Goal: Task Accomplishment & Management: Complete application form

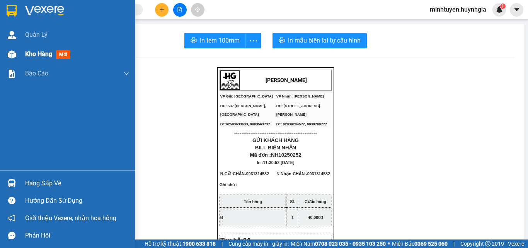
click at [28, 52] on span "Kho hàng" at bounding box center [38, 53] width 27 height 7
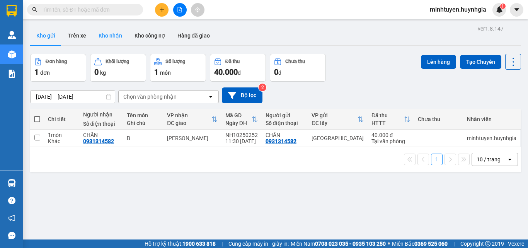
click at [108, 34] on button "Kho nhận" at bounding box center [110, 35] width 36 height 19
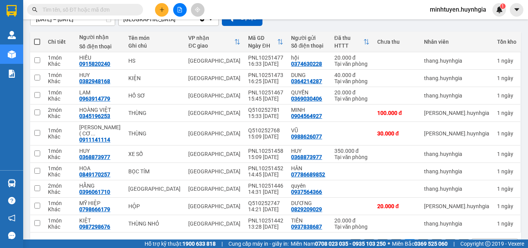
scroll to position [96, 0]
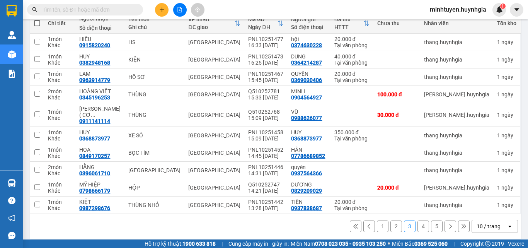
click at [377, 220] on button "1" at bounding box center [383, 226] width 12 height 12
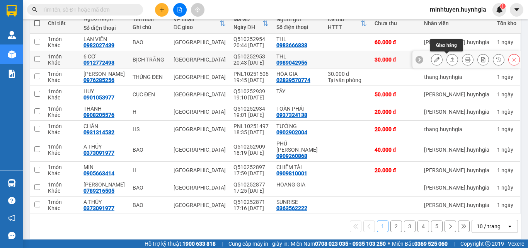
click at [449, 59] on icon at bounding box center [451, 59] width 5 height 5
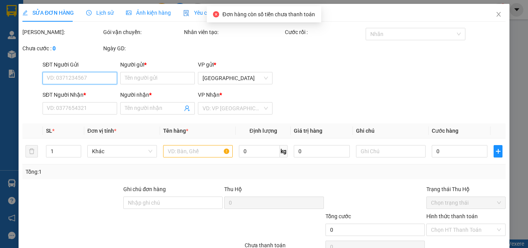
type input "0989042956"
type input "THL"
type input "0912772498"
type input "6 CƠ"
type input "30.000"
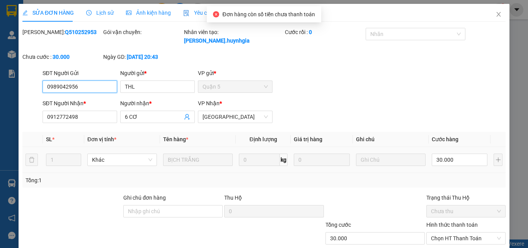
scroll to position [40, 0]
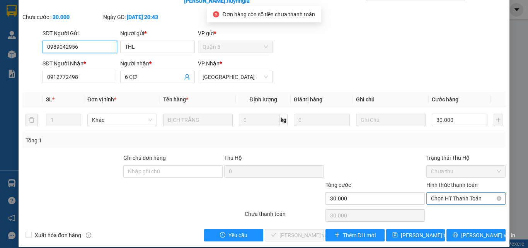
click at [459, 192] on span "Chọn HT Thanh Toán" at bounding box center [466, 198] width 70 height 12
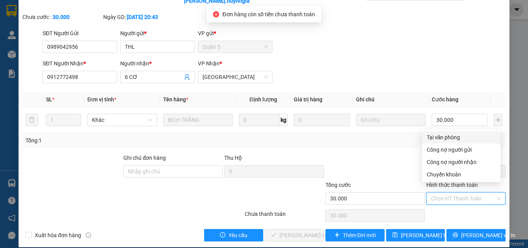
click at [452, 136] on div "Tại văn phòng" at bounding box center [460, 137] width 69 height 8
type input "0"
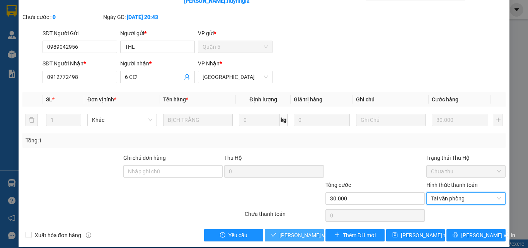
click at [306, 231] on span "[PERSON_NAME] và Giao hàng" at bounding box center [316, 235] width 74 height 8
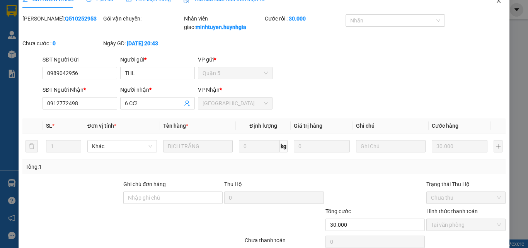
scroll to position [0, 0]
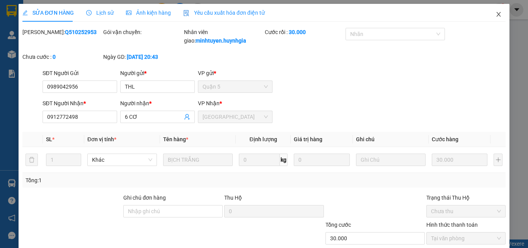
click at [495, 14] on icon "close" at bounding box center [498, 14] width 6 height 6
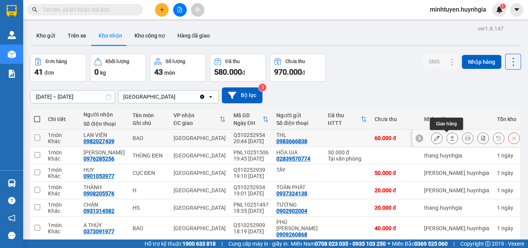
click at [449, 136] on icon at bounding box center [451, 137] width 5 height 5
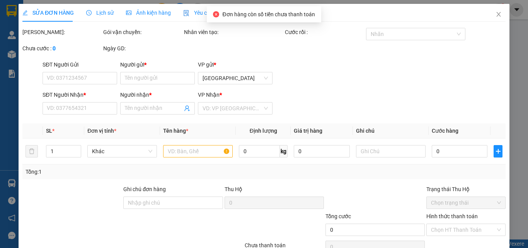
type input "0983666838"
type input "THL"
type input "0982027439"
type input "LAN VIÊN"
type input "60.000"
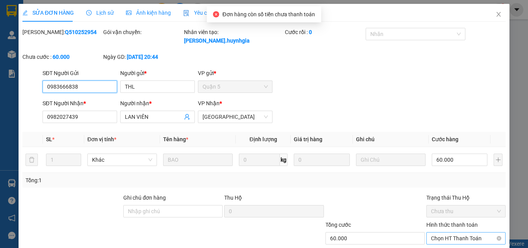
click at [438, 232] on span "Chọn HT Thanh Toán" at bounding box center [466, 238] width 70 height 12
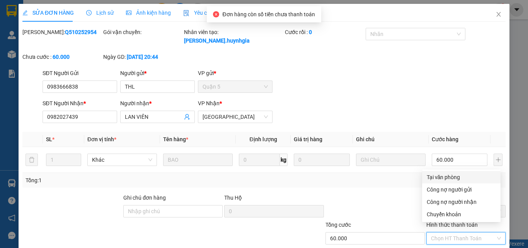
click at [439, 178] on div "Tại văn phòng" at bounding box center [460, 177] width 69 height 8
type input "0"
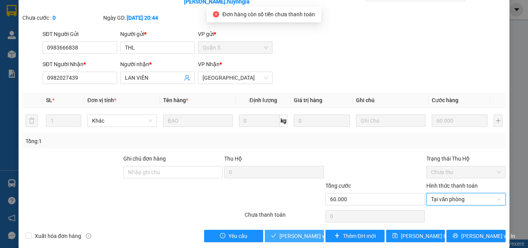
scroll to position [40, 0]
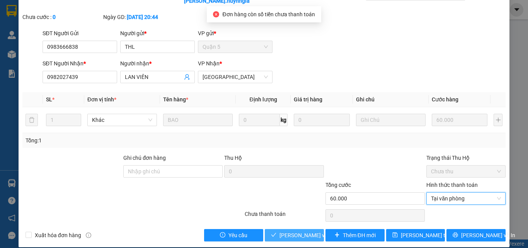
click at [305, 231] on span "[PERSON_NAME] và Giao hàng" at bounding box center [316, 235] width 74 height 8
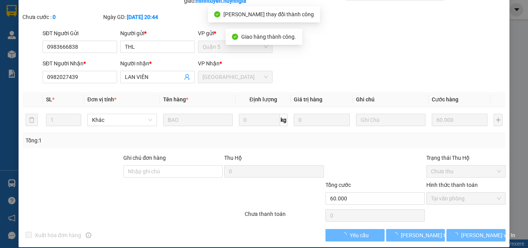
scroll to position [0, 0]
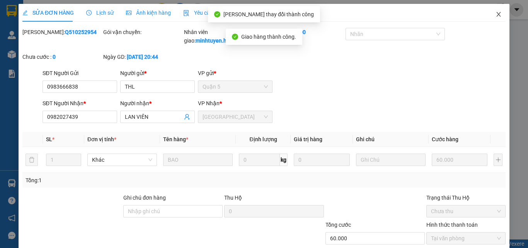
click at [497, 15] on span "Close" at bounding box center [498, 15] width 22 height 22
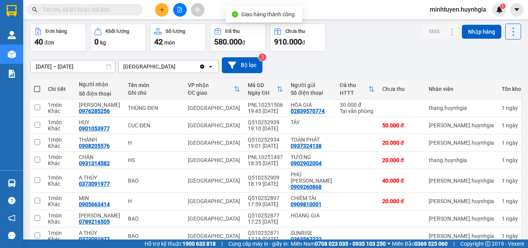
scroll to position [39, 0]
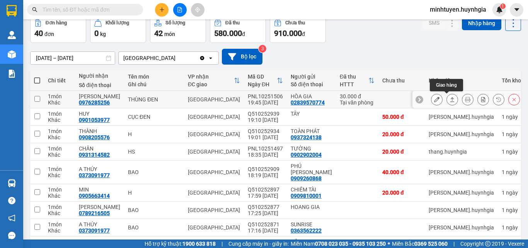
click at [449, 100] on icon at bounding box center [451, 99] width 5 height 5
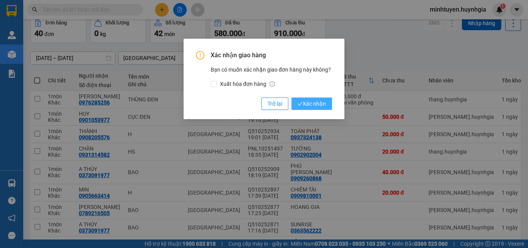
click at [302, 102] on icon "check" at bounding box center [299, 103] width 5 height 5
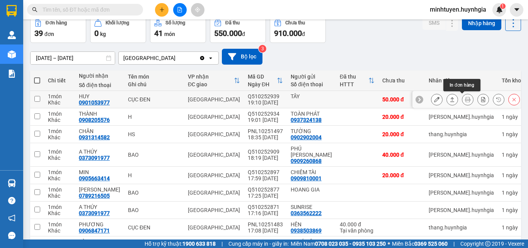
click at [449, 100] on icon at bounding box center [451, 99] width 5 height 5
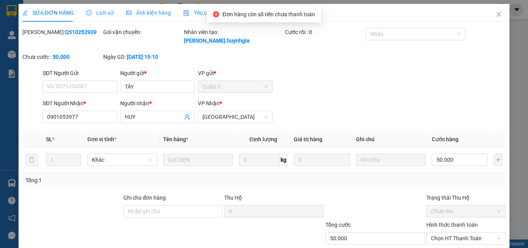
type input "TÂY"
type input "0901053977"
type input "HUY"
type input "50.000"
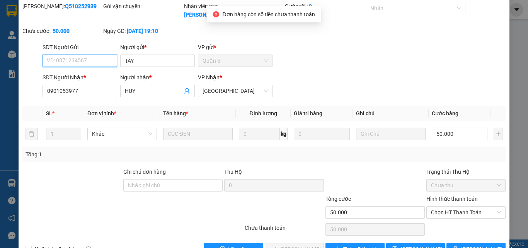
scroll to position [40, 0]
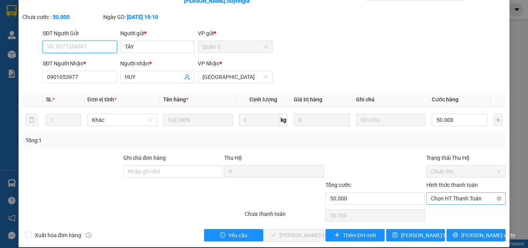
click at [452, 192] on span "Chọn HT Thanh Toán" at bounding box center [466, 198] width 70 height 12
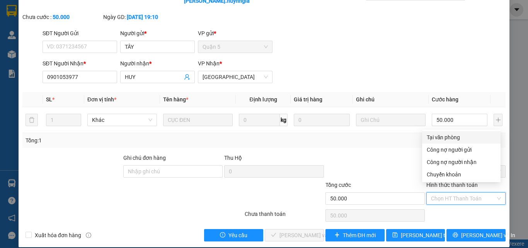
click at [449, 138] on div "Tại văn phòng" at bounding box center [460, 137] width 69 height 8
type input "0"
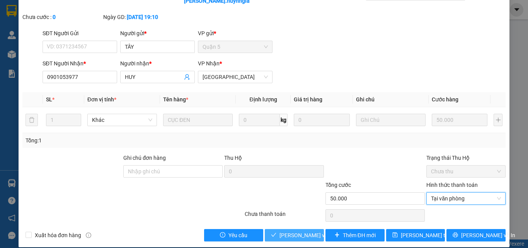
click at [289, 231] on span "[PERSON_NAME] và Giao hàng" at bounding box center [316, 235] width 74 height 8
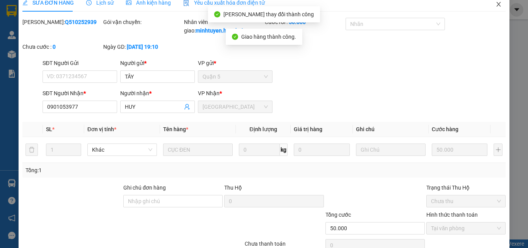
scroll to position [1, 0]
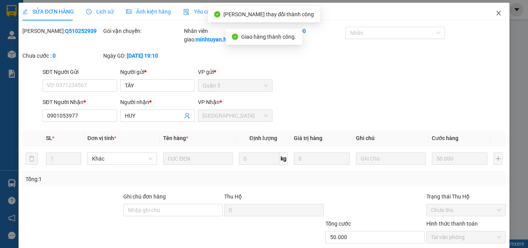
click at [496, 13] on icon "close" at bounding box center [498, 13] width 4 height 5
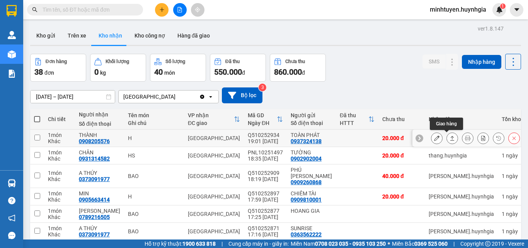
click at [449, 137] on icon at bounding box center [451, 137] width 5 height 5
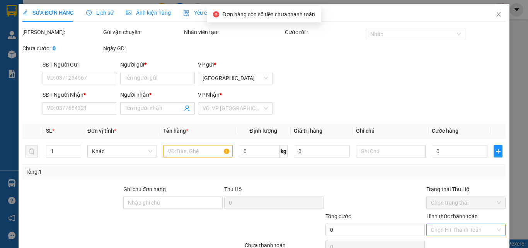
type input "0937324138"
type input "TOÀN PHÁT"
type input "0908205576"
type input "THÀNH"
type input "20.000"
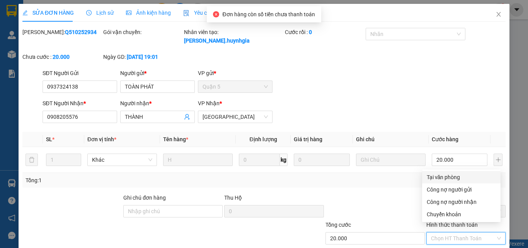
click at [439, 181] on div "Tại văn phòng" at bounding box center [461, 177] width 78 height 12
type input "0"
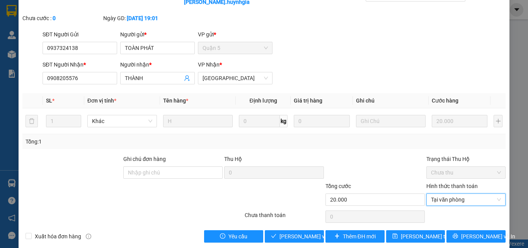
scroll to position [40, 0]
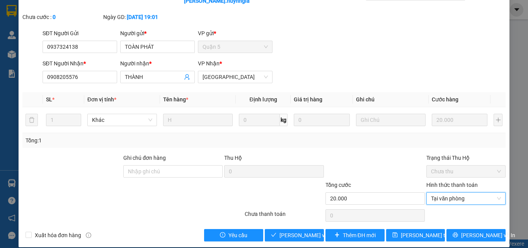
click at [294, 232] on div "SỬA ĐƠN HÀNG Lịch sử Ảnh kiện hàng Yêu cầu xuất hóa đơn điện tử Total Paid Fee …" at bounding box center [264, 105] width 490 height 283
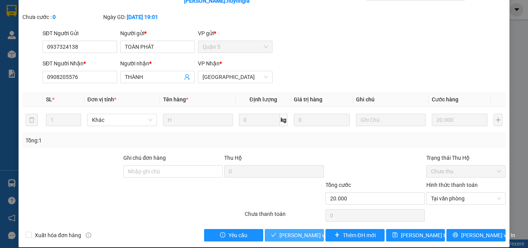
click at [301, 231] on span "[PERSON_NAME] và Giao hàng" at bounding box center [316, 235] width 74 height 8
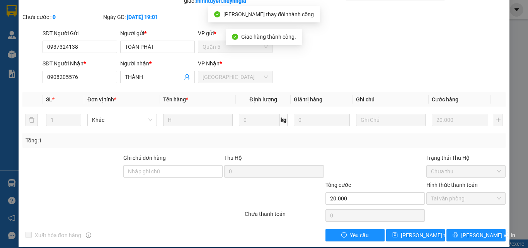
scroll to position [0, 0]
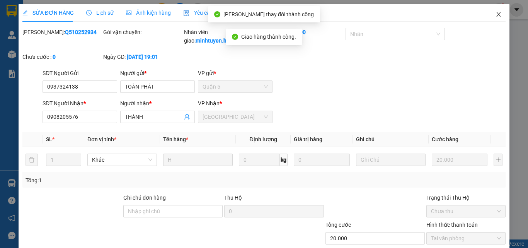
click at [495, 18] on span "Close" at bounding box center [498, 15] width 22 height 22
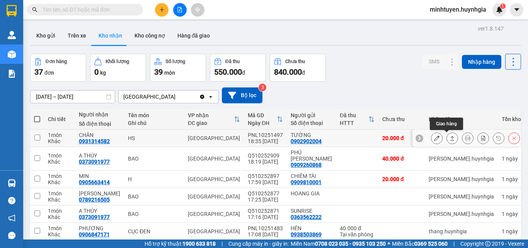
click at [446, 138] on button at bounding box center [451, 138] width 11 height 14
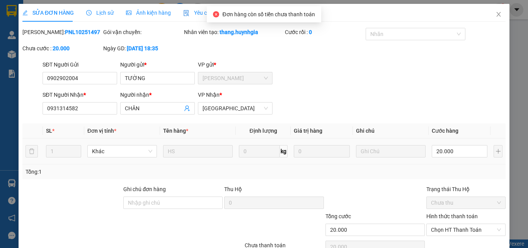
type input "0902902004"
type input "TƯỜNG"
type input "0931314582"
type input "CHÂN"
type input "20.000"
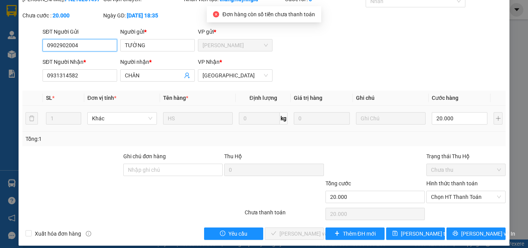
scroll to position [40, 0]
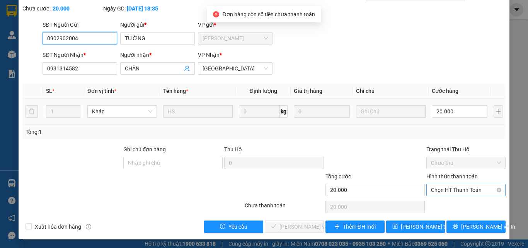
click at [451, 189] on span "Chọn HT Thanh Toán" at bounding box center [466, 190] width 70 height 12
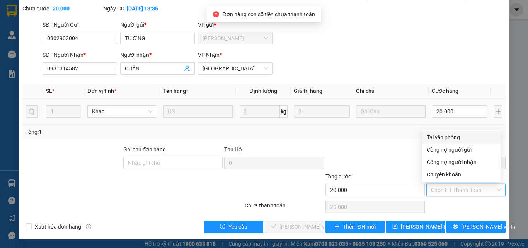
click at [445, 136] on div "Tại văn phòng" at bounding box center [460, 137] width 69 height 8
type input "0"
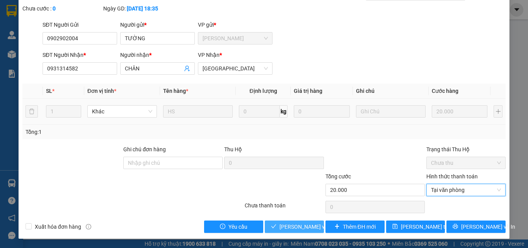
click at [307, 225] on span "[PERSON_NAME] và Giao hàng" at bounding box center [316, 226] width 74 height 8
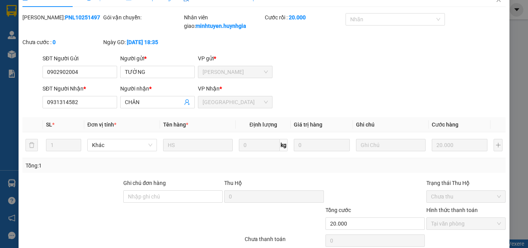
scroll to position [1, 0]
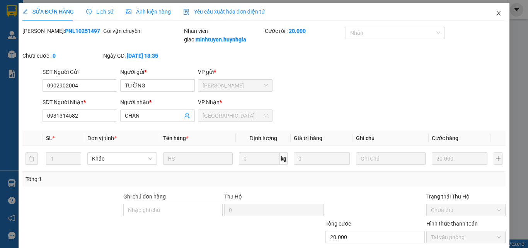
click at [495, 14] on icon "close" at bounding box center [498, 13] width 6 height 6
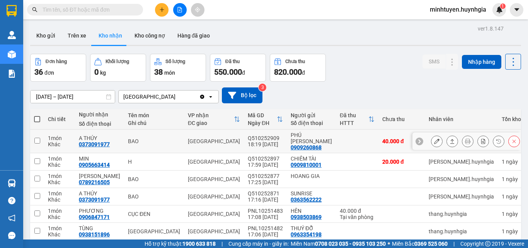
click at [446, 136] on button at bounding box center [451, 141] width 11 height 14
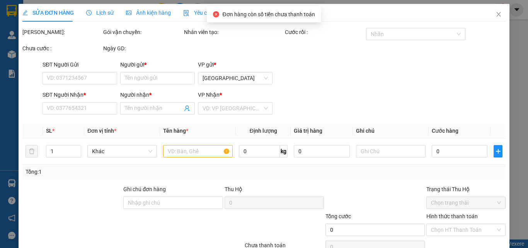
type input "0909260868"
type input "PHÚ [PERSON_NAME]"
type input "0373091977"
type input "A THÚY"
type input "40.000"
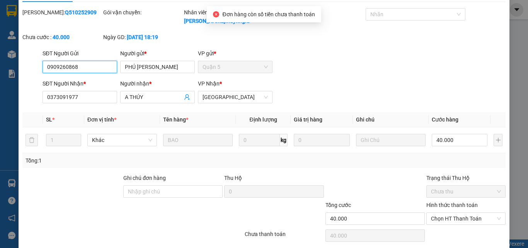
scroll to position [40, 0]
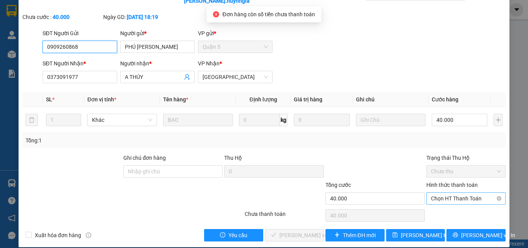
click at [448, 192] on span "Chọn HT Thanh Toán" at bounding box center [466, 198] width 70 height 12
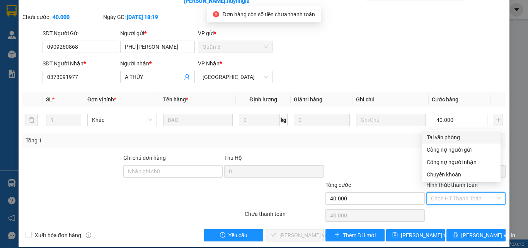
click at [440, 140] on div "Tại văn phòng" at bounding box center [460, 137] width 69 height 8
type input "0"
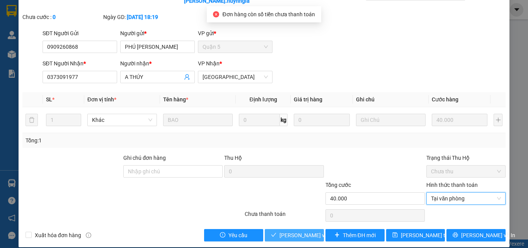
click at [301, 231] on span "[PERSON_NAME] và Giao hàng" at bounding box center [316, 235] width 74 height 8
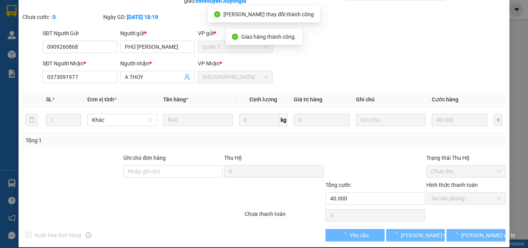
scroll to position [0, 0]
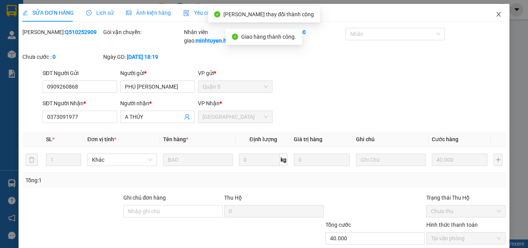
click at [491, 19] on span "Close" at bounding box center [498, 15] width 22 height 22
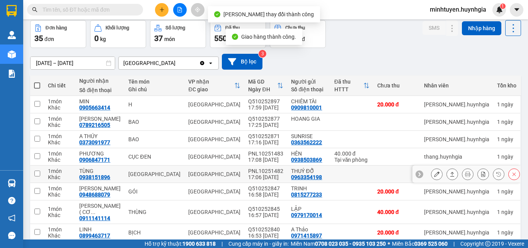
scroll to position [77, 0]
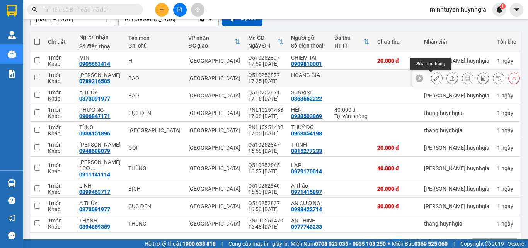
click at [434, 80] on icon at bounding box center [436, 77] width 5 height 5
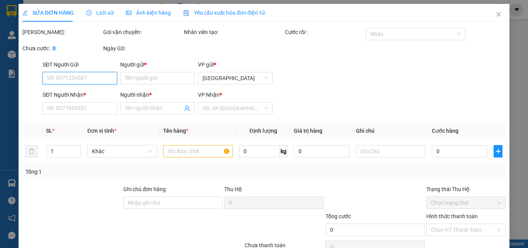
type input "HOANG GIA"
type input "0789216505"
type input "[PERSON_NAME]"
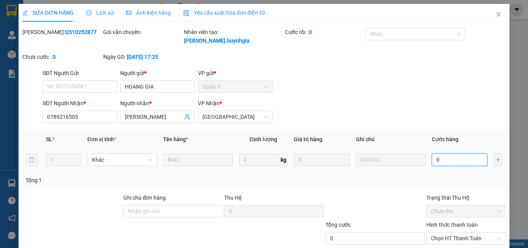
click at [450, 153] on input "0" at bounding box center [459, 159] width 56 height 12
type input "4"
type input "40"
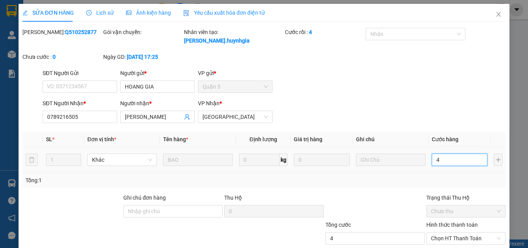
type input "40"
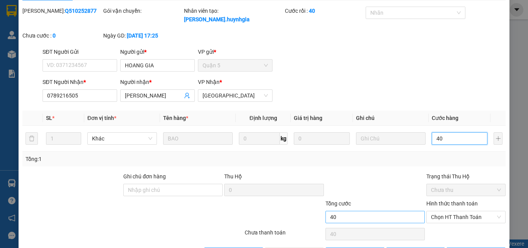
scroll to position [40, 0]
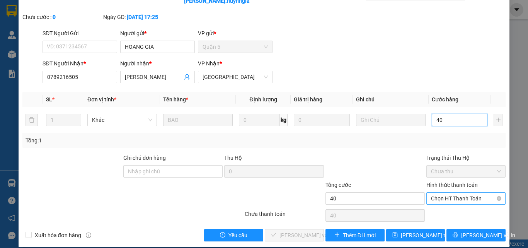
click at [460, 192] on span "Chọn HT Thanh Toán" at bounding box center [466, 198] width 70 height 12
type input "40"
type input "40.000"
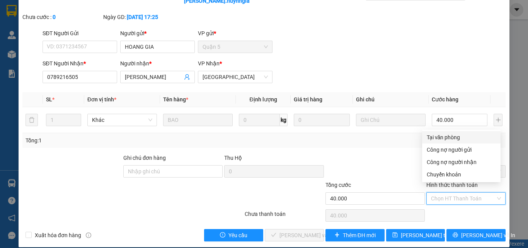
click at [447, 139] on div "Tại văn phòng" at bounding box center [460, 137] width 69 height 8
type input "0"
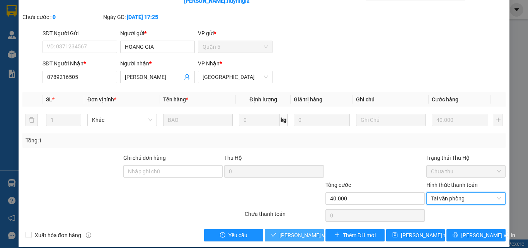
click at [297, 231] on span "[PERSON_NAME] và Giao hàng" at bounding box center [316, 235] width 74 height 8
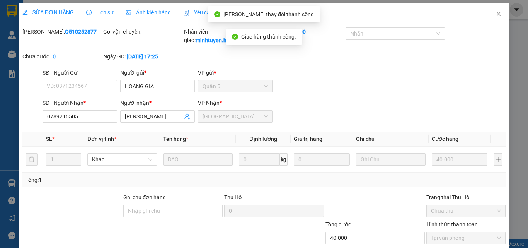
scroll to position [0, 0]
click at [495, 16] on icon "close" at bounding box center [498, 14] width 6 height 6
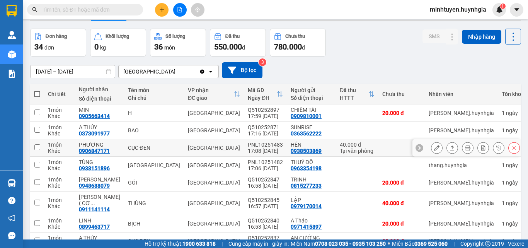
scroll to position [39, 0]
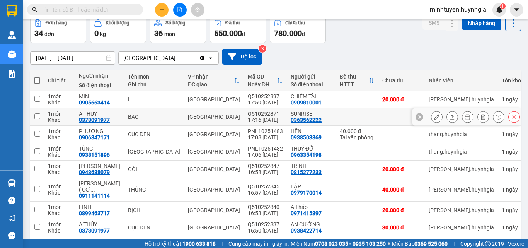
click at [434, 117] on icon at bounding box center [436, 116] width 5 height 5
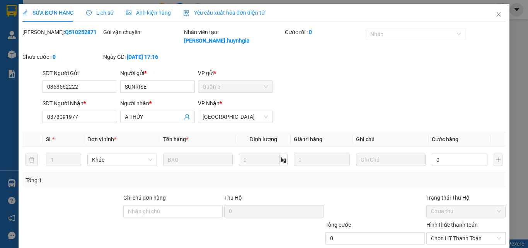
type input "0363562222"
type input "SUNRISE"
type input "0373091977"
type input "A THÚY"
click at [442, 153] on input "0" at bounding box center [459, 159] width 56 height 12
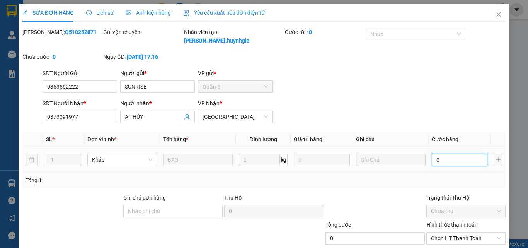
type input "5"
type input "50"
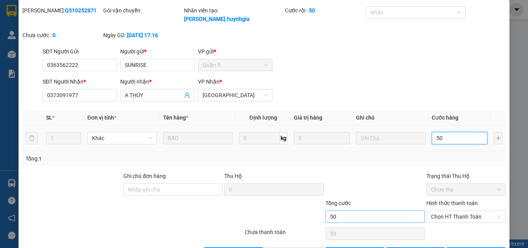
scroll to position [40, 0]
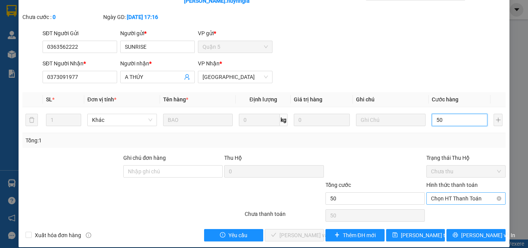
click at [465, 192] on span "Chọn HT Thanh Toán" at bounding box center [466, 198] width 70 height 12
type input "50"
type input "50.000"
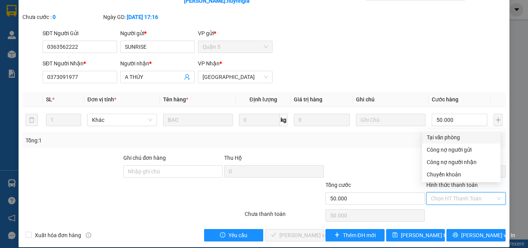
click at [457, 138] on div "Tại văn phòng" at bounding box center [460, 137] width 69 height 8
type input "0"
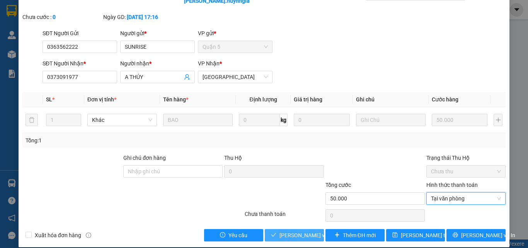
click at [311, 231] on span "[PERSON_NAME] và Giao hàng" at bounding box center [316, 235] width 74 height 8
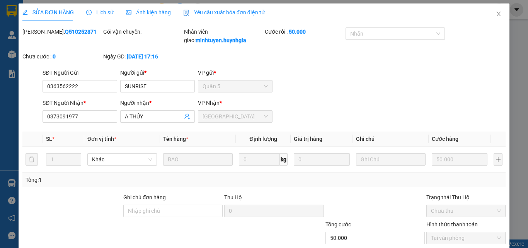
scroll to position [0, 0]
click at [495, 15] on icon "close" at bounding box center [498, 14] width 6 height 6
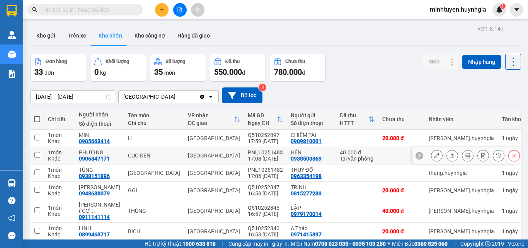
click at [431, 154] on button at bounding box center [436, 156] width 11 height 14
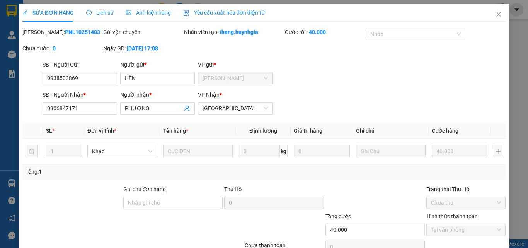
type input "0938503869"
type input "HÊN"
type input "0906847171"
type input "PHƯƠNG"
type input "40.000"
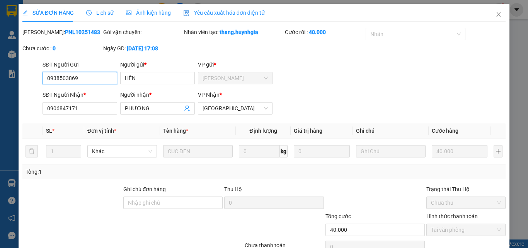
scroll to position [39, 0]
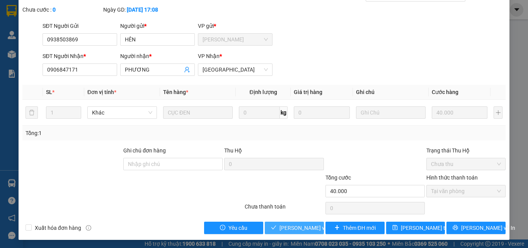
click at [293, 230] on span "[PERSON_NAME] và Giao hàng" at bounding box center [316, 227] width 74 height 8
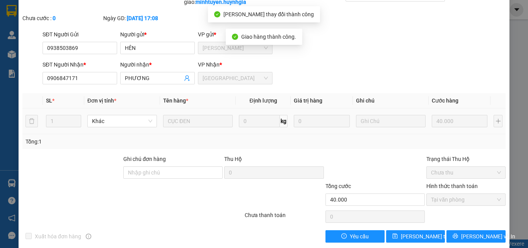
scroll to position [0, 0]
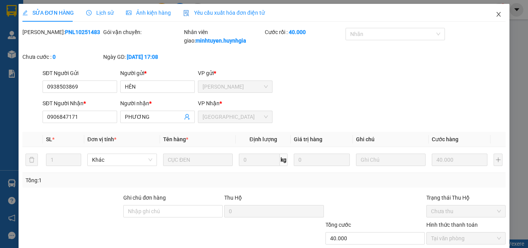
click at [495, 16] on icon "close" at bounding box center [498, 14] width 6 height 6
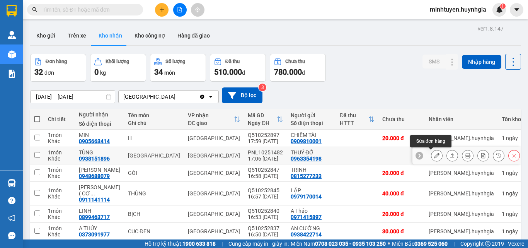
click at [434, 156] on icon at bounding box center [436, 155] width 5 height 5
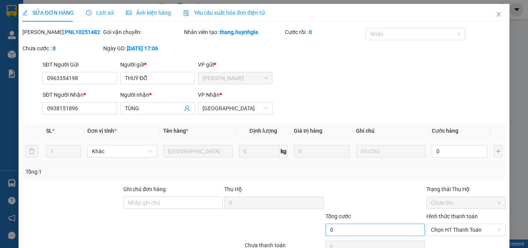
type input "0963354198"
type input "THUÝ ĐỖ"
type input "0938151896"
type input "TÙNG"
click at [444, 146] on input "0" at bounding box center [459, 151] width 56 height 12
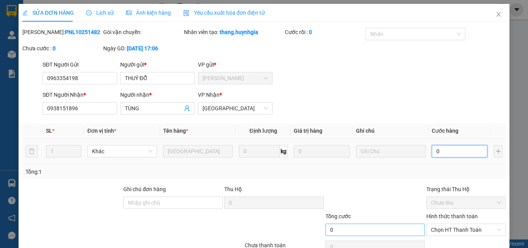
type input "3"
type input "30"
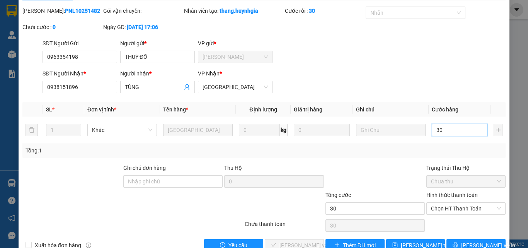
scroll to position [40, 0]
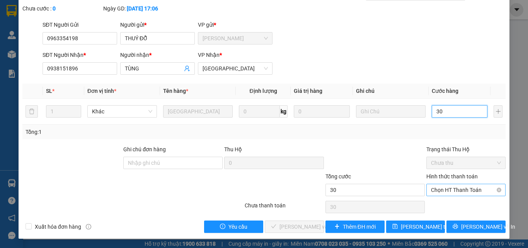
click at [431, 186] on span "Chọn HT Thanh Toán" at bounding box center [466, 190] width 70 height 12
type input "30"
type input "30.000"
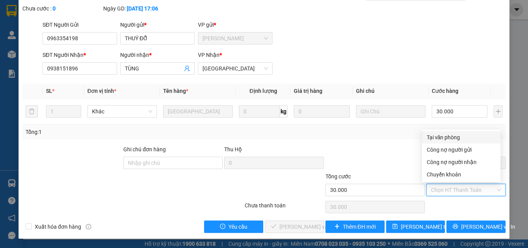
click at [431, 141] on div "Tại văn phòng" at bounding box center [461, 137] width 78 height 12
type input "0"
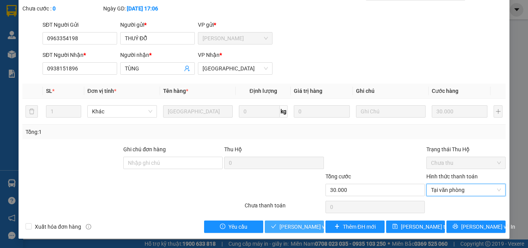
click at [314, 222] on span "[PERSON_NAME] và Giao hàng" at bounding box center [316, 226] width 74 height 8
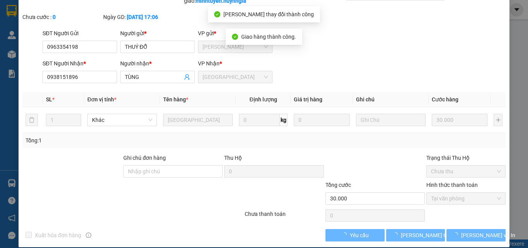
scroll to position [1, 0]
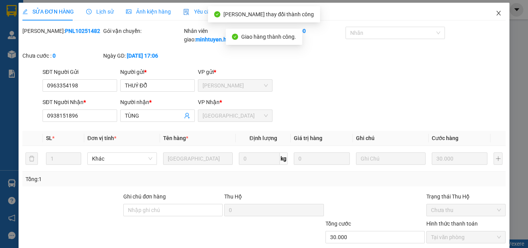
click at [495, 16] on icon "close" at bounding box center [498, 13] width 6 height 6
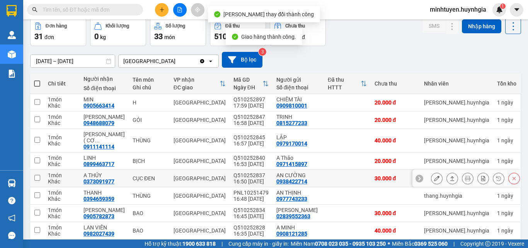
scroll to position [77, 0]
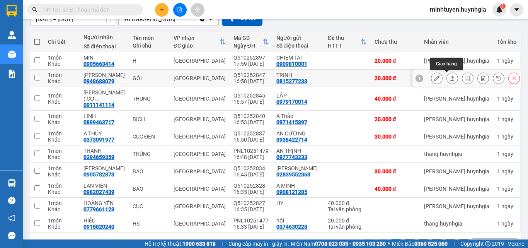
click at [449, 78] on icon at bounding box center [451, 77] width 5 height 5
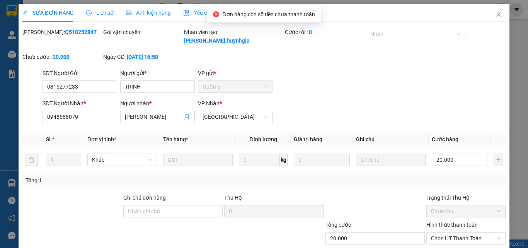
type input "0815277233"
type input "TRINH"
type input "0948688079"
type input "[PERSON_NAME]"
type input "20.000"
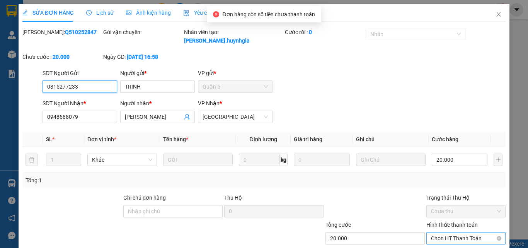
click at [436, 232] on span "Chọn HT Thanh Toán" at bounding box center [466, 238] width 70 height 12
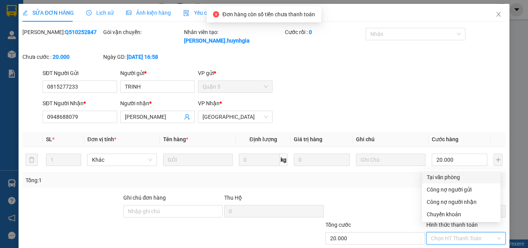
click at [436, 180] on div "Tại văn phòng" at bounding box center [460, 177] width 69 height 8
type input "0"
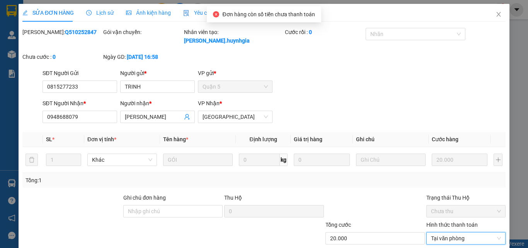
scroll to position [40, 0]
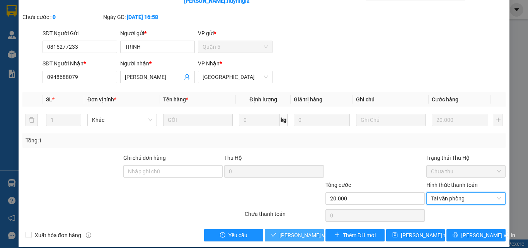
click at [304, 231] on span "[PERSON_NAME] và Giao hàng" at bounding box center [316, 235] width 74 height 8
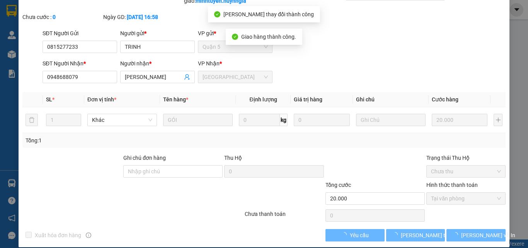
scroll to position [0, 0]
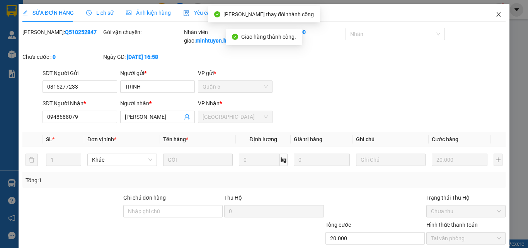
click at [495, 17] on icon "close" at bounding box center [498, 14] width 6 height 6
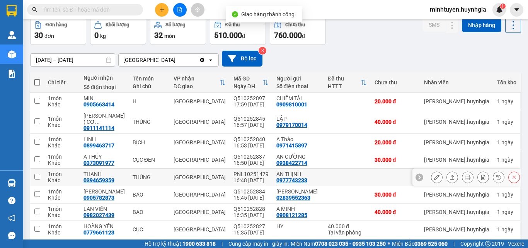
scroll to position [77, 0]
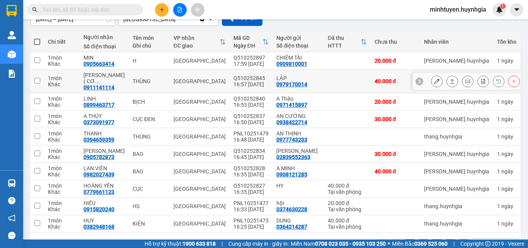
click at [449, 78] on icon at bounding box center [451, 80] width 5 height 5
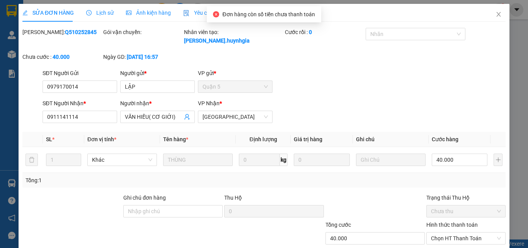
type input "0979170014"
type input "LẬP"
type input "0911141114"
type input "VĂN HIẾU( CƠ GIỚI)"
type input "40.000"
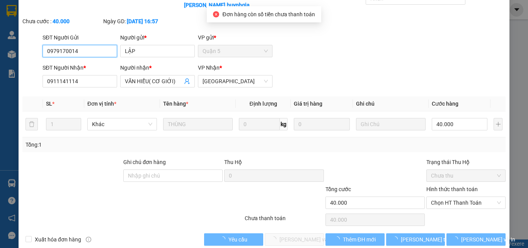
scroll to position [40, 0]
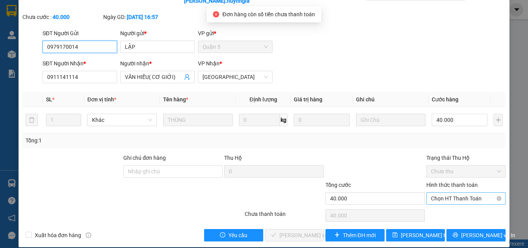
click at [442, 192] on span "Chọn HT Thanh Toán" at bounding box center [466, 198] width 70 height 12
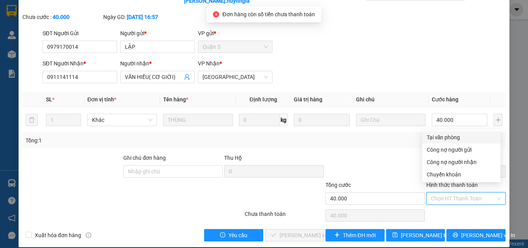
click at [440, 138] on div "Tại văn phòng" at bounding box center [460, 137] width 69 height 8
type input "0"
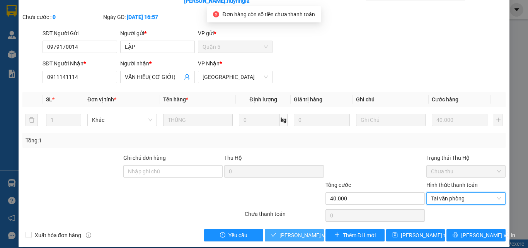
click at [292, 231] on span "[PERSON_NAME] và Giao hàng" at bounding box center [316, 235] width 74 height 8
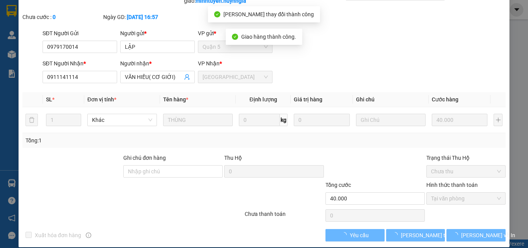
scroll to position [0, 0]
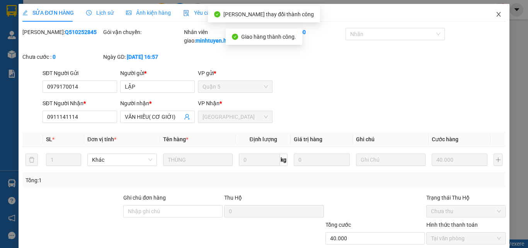
click at [495, 14] on icon "close" at bounding box center [498, 14] width 6 height 6
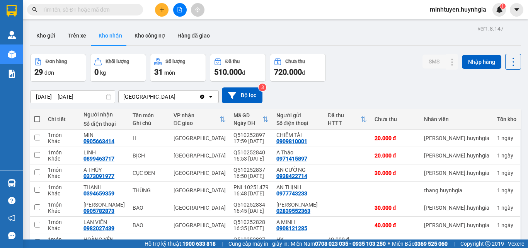
scroll to position [39, 0]
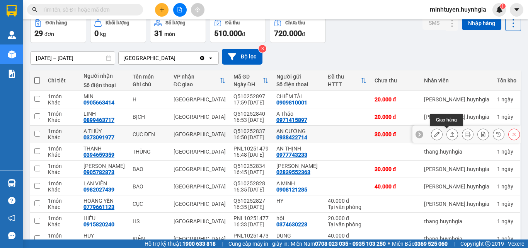
click at [449, 135] on icon at bounding box center [451, 133] width 5 height 5
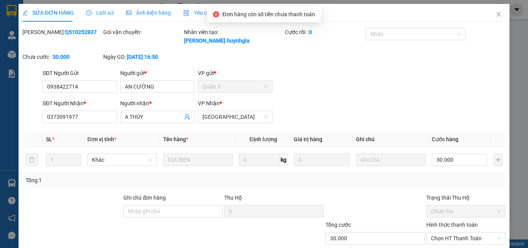
type input "0938422714"
type input "AN CƯỜNG"
type input "0373091977"
type input "A THÚY"
type input "30.000"
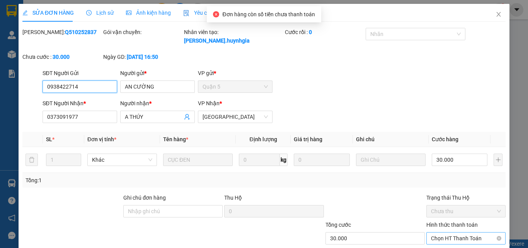
click at [451, 232] on span "Chọn HT Thanh Toán" at bounding box center [466, 238] width 70 height 12
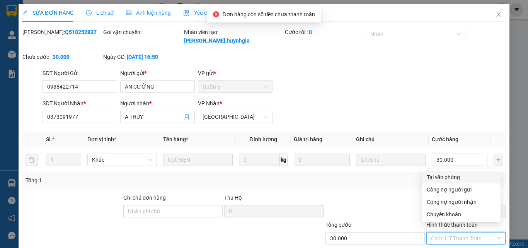
click at [443, 180] on div "Tại văn phòng" at bounding box center [460, 177] width 69 height 8
type input "0"
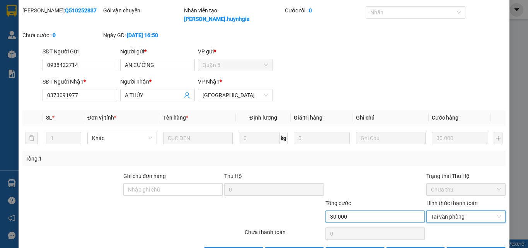
scroll to position [40, 0]
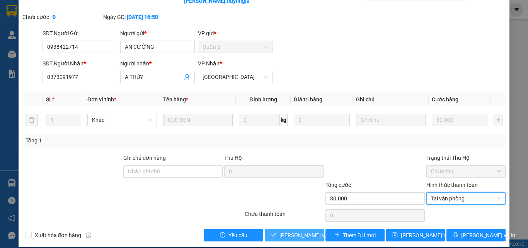
click at [285, 231] on span "[PERSON_NAME] và Giao hàng" at bounding box center [316, 235] width 74 height 8
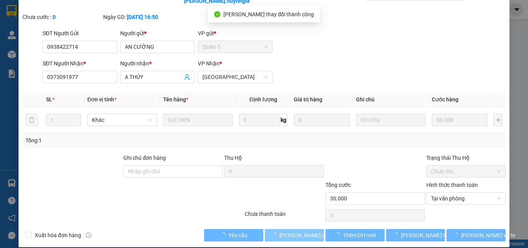
scroll to position [0, 0]
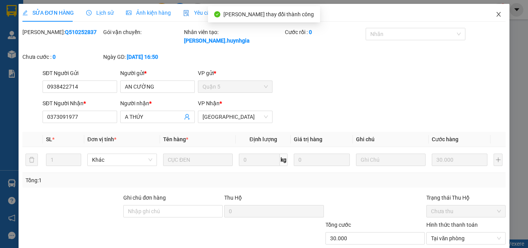
click at [496, 13] on icon "close" at bounding box center [498, 14] width 4 height 5
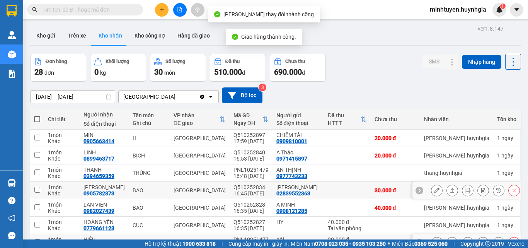
scroll to position [77, 0]
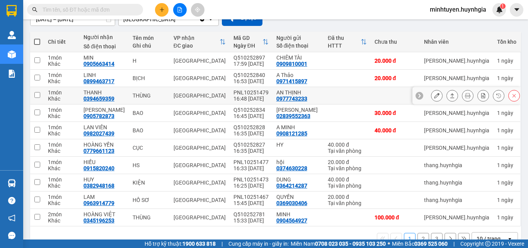
click at [434, 93] on icon at bounding box center [436, 95] width 5 height 5
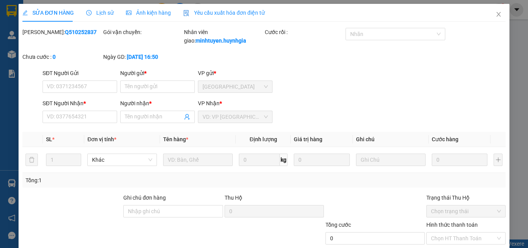
type input "0977743233"
type input "AN THỊNH"
type input "0394659359"
type input "THANH"
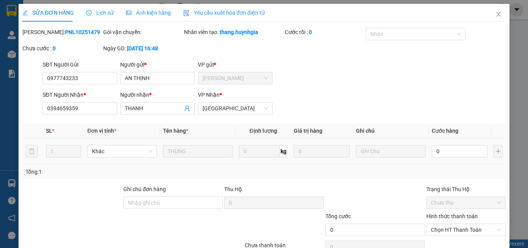
click at [465, 159] on td "0" at bounding box center [459, 151] width 62 height 26
click at [458, 153] on input "0" at bounding box center [459, 151] width 56 height 12
type input "4"
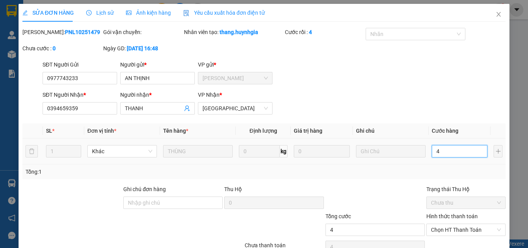
type input "40"
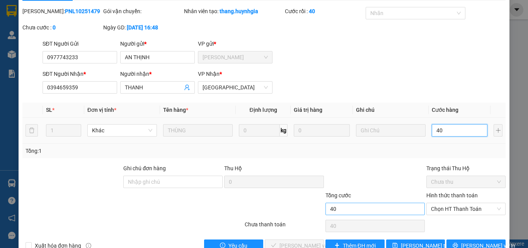
scroll to position [40, 0]
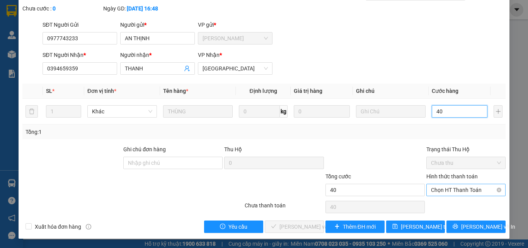
click at [434, 185] on span "Chọn HT Thanh Toán" at bounding box center [466, 190] width 70 height 12
type input "40"
type input "40.000"
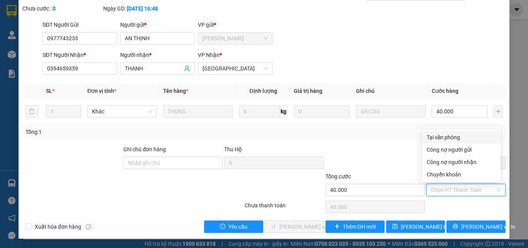
click at [436, 134] on div "Tại văn phòng" at bounding box center [460, 137] width 69 height 8
type input "0"
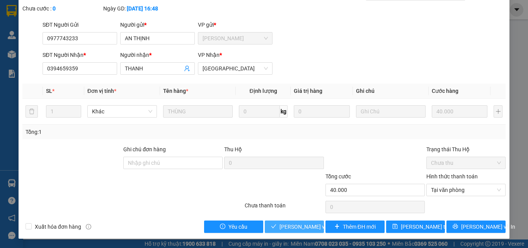
click at [289, 226] on span "[PERSON_NAME] và Giao hàng" at bounding box center [316, 226] width 74 height 8
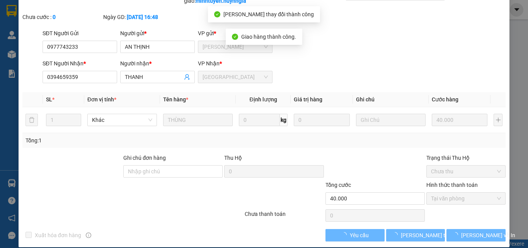
scroll to position [0, 0]
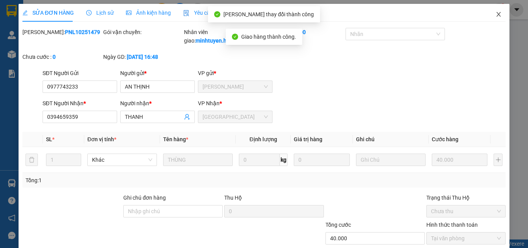
click at [495, 15] on icon "close" at bounding box center [498, 14] width 6 height 6
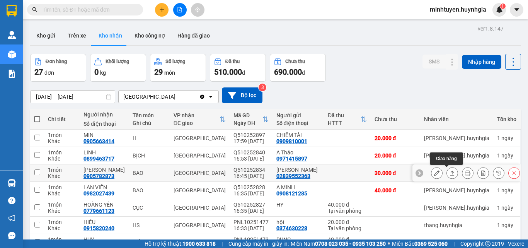
click at [449, 173] on icon at bounding box center [451, 172] width 5 height 5
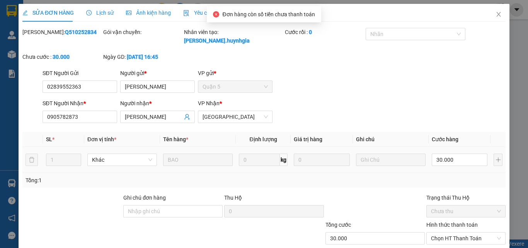
type input "02839552363"
type input "[PERSON_NAME]"
type input "0905782873"
type input "[PERSON_NAME]"
type input "30.000"
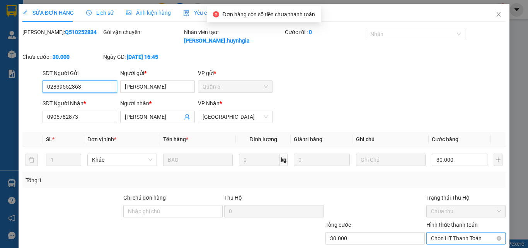
scroll to position [40, 0]
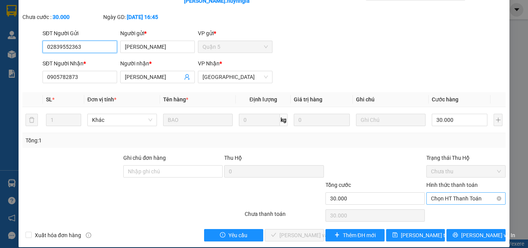
click at [435, 192] on span "Chọn HT Thanh Toán" at bounding box center [466, 198] width 70 height 12
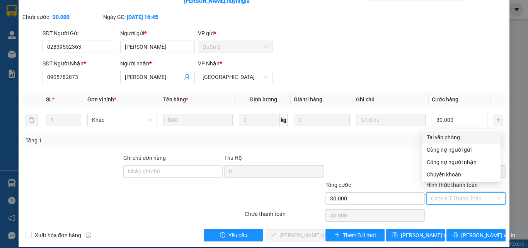
click at [435, 138] on div "Tại văn phòng" at bounding box center [460, 137] width 69 height 8
type input "0"
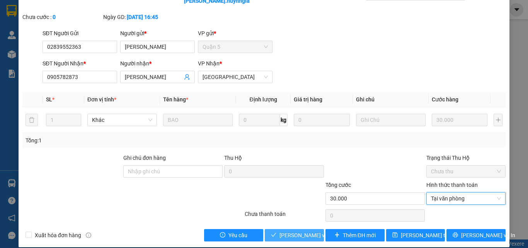
click at [297, 231] on span "[PERSON_NAME] và Giao hàng" at bounding box center [316, 235] width 74 height 8
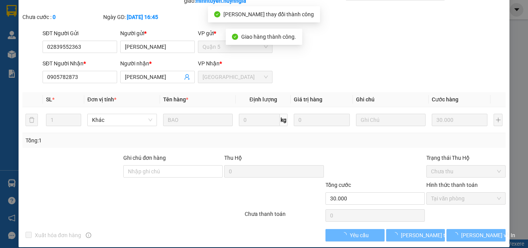
scroll to position [0, 0]
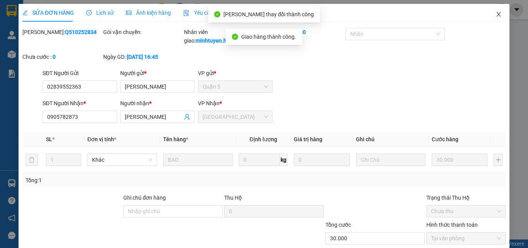
click at [495, 19] on span "Close" at bounding box center [498, 15] width 22 height 22
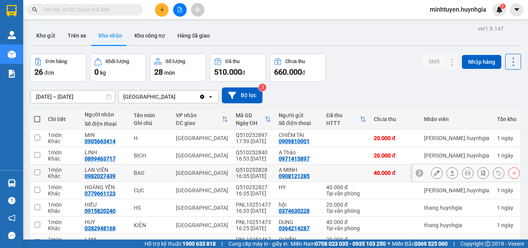
click at [446, 170] on button at bounding box center [451, 173] width 11 height 14
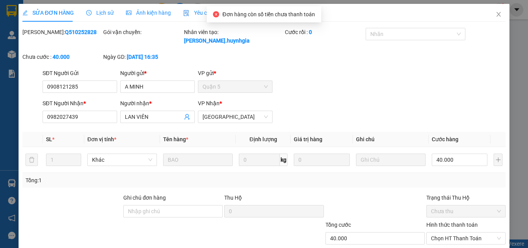
type input "0908121285"
type input "A MINH"
type input "0982027439"
type input "LAN VIÊN"
type input "40.000"
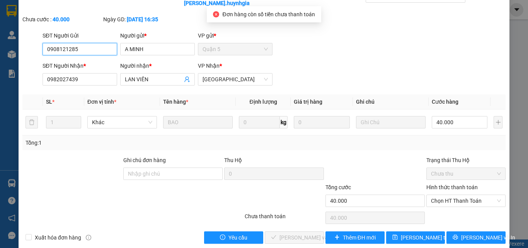
scroll to position [40, 0]
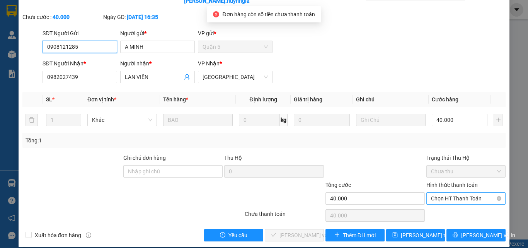
click at [463, 193] on span "Chọn HT Thanh Toán" at bounding box center [466, 198] width 70 height 12
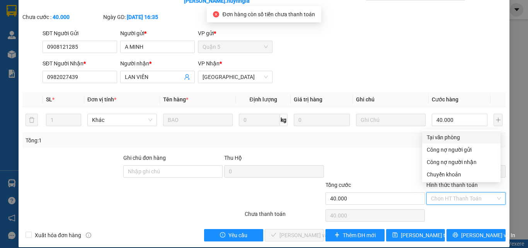
click at [446, 134] on div "Tại văn phòng" at bounding box center [460, 137] width 69 height 8
type input "0"
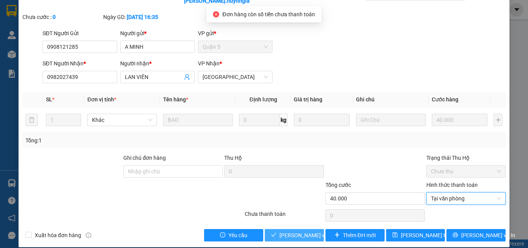
click at [279, 231] on span "[PERSON_NAME] và Giao hàng" at bounding box center [316, 235] width 74 height 8
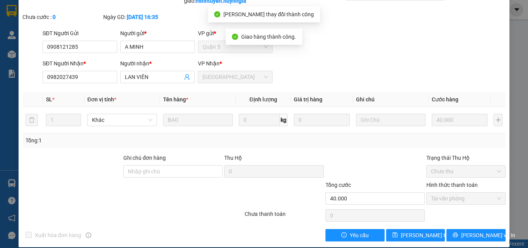
scroll to position [0, 0]
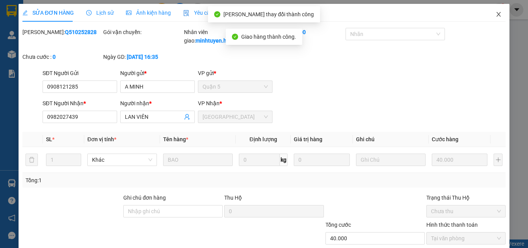
click at [495, 17] on icon "close" at bounding box center [498, 14] width 6 height 6
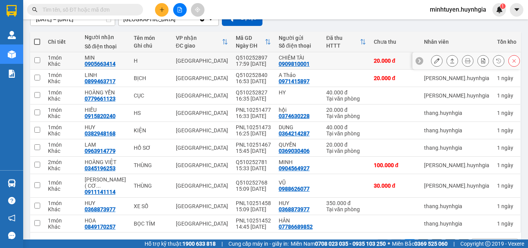
scroll to position [96, 0]
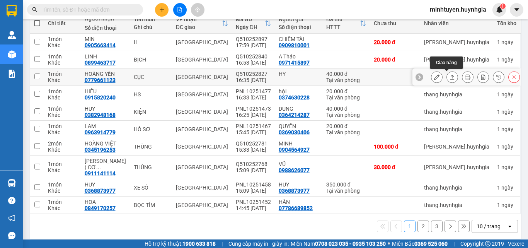
click at [449, 76] on icon at bounding box center [451, 76] width 5 height 5
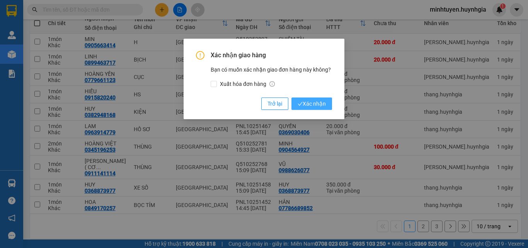
click at [322, 103] on span "Xác nhận" at bounding box center [311, 103] width 28 height 8
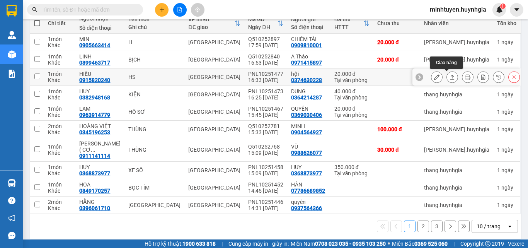
click at [450, 76] on icon at bounding box center [452, 77] width 4 height 5
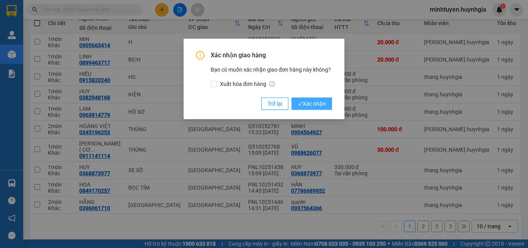
click at [311, 99] on button "Xác nhận" at bounding box center [311, 103] width 41 height 12
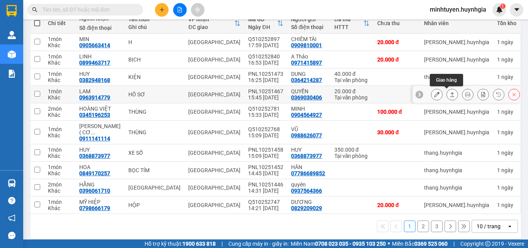
click at [450, 93] on icon at bounding box center [452, 94] width 4 height 5
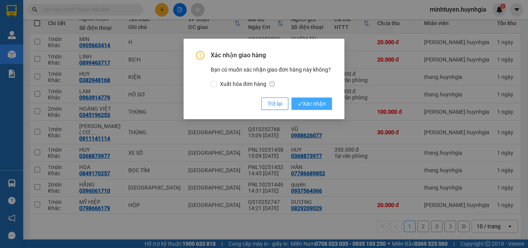
click at [322, 102] on span "Xác nhận" at bounding box center [311, 103] width 28 height 8
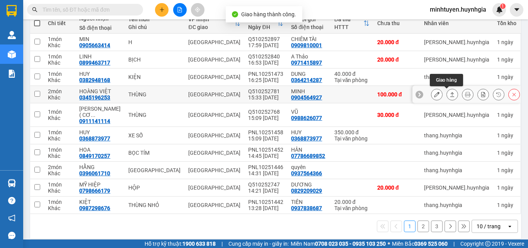
click at [450, 97] on icon at bounding box center [452, 94] width 4 height 5
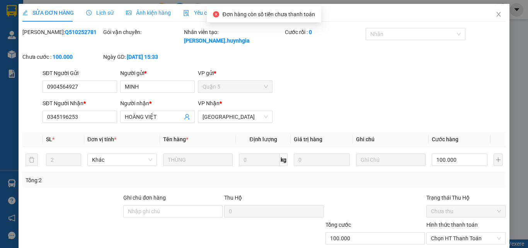
type input "0904564927"
type input "MINH"
type input "0345196253"
type input "HOÀNG VIỆT"
type input "100.000"
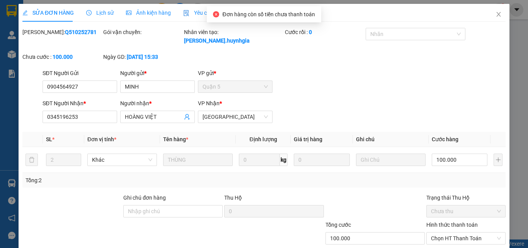
type input "100.000"
click at [496, 17] on icon "close" at bounding box center [498, 14] width 4 height 5
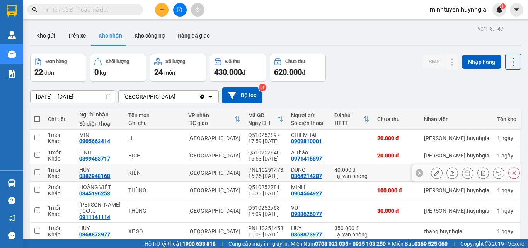
scroll to position [77, 0]
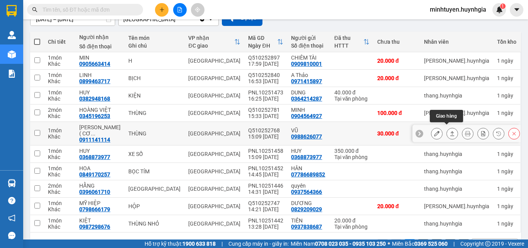
click at [449, 132] on icon at bounding box center [451, 133] width 5 height 5
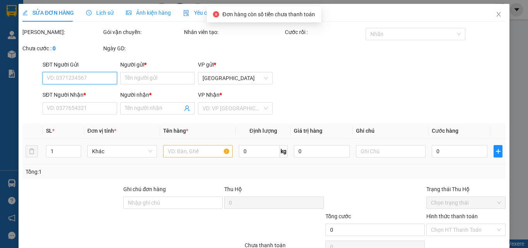
type input "0988626077"
type input "VŨ"
type input "0911141114"
type input "VĂN HIẾU( CƠ GIỚI)"
type input "30.000"
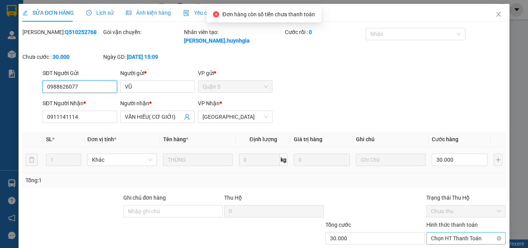
click at [444, 232] on span "Chọn HT Thanh Toán" at bounding box center [466, 238] width 70 height 12
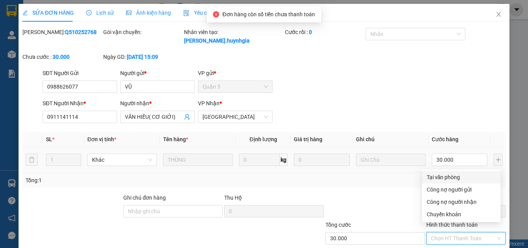
click at [441, 178] on div "Tại văn phòng" at bounding box center [460, 177] width 69 height 8
type input "0"
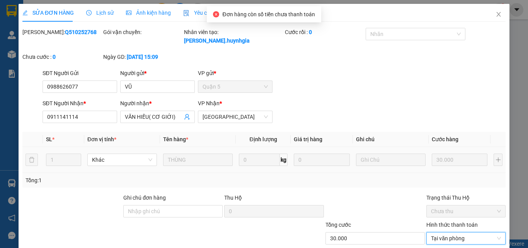
scroll to position [40, 0]
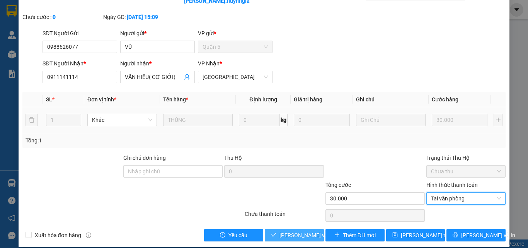
click at [294, 231] on span "[PERSON_NAME] và Giao hàng" at bounding box center [316, 235] width 74 height 8
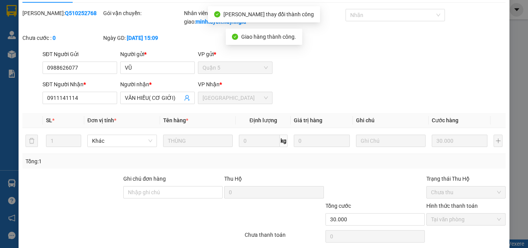
scroll to position [0, 0]
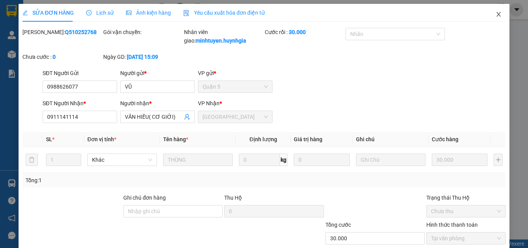
click at [495, 12] on icon "close" at bounding box center [498, 14] width 6 height 6
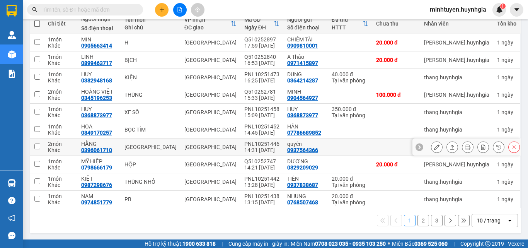
scroll to position [96, 0]
click at [431, 146] on button at bounding box center [436, 147] width 11 height 14
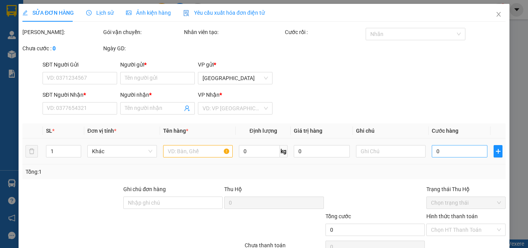
type input "0937564366"
type input "quyên"
type input "0396061710"
type input "HẰNG"
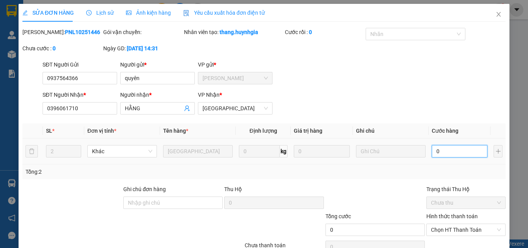
click at [441, 154] on input "0" at bounding box center [459, 151] width 56 height 12
type input "1"
type input "14"
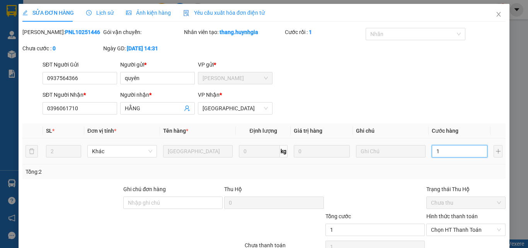
type input "14"
type input "140"
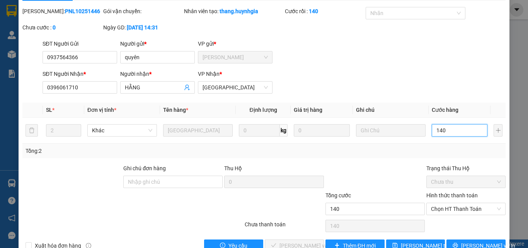
scroll to position [40, 0]
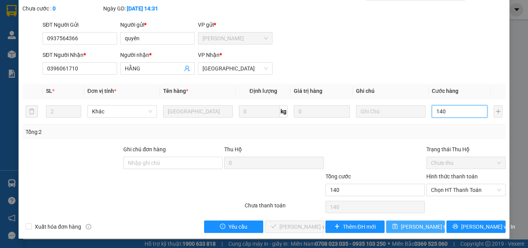
type input "140"
click at [417, 224] on span "[PERSON_NAME] thay đổi" at bounding box center [431, 226] width 62 height 8
type input "140.000"
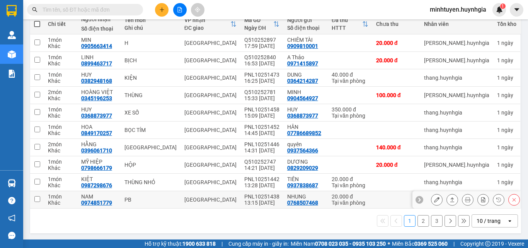
scroll to position [96, 0]
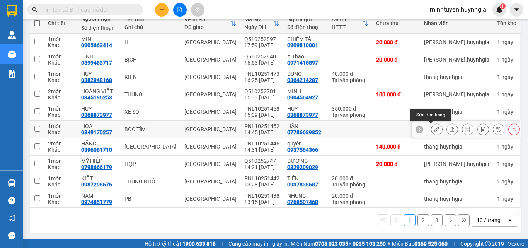
click at [434, 131] on icon at bounding box center [436, 128] width 5 height 5
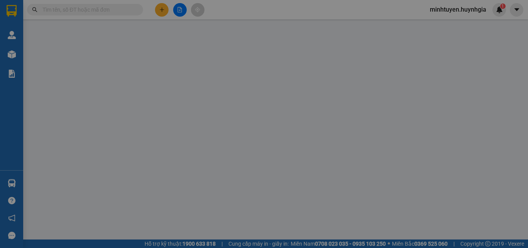
type input "07786689852"
type input "HÂN"
type input "0849170257"
type input "HOA"
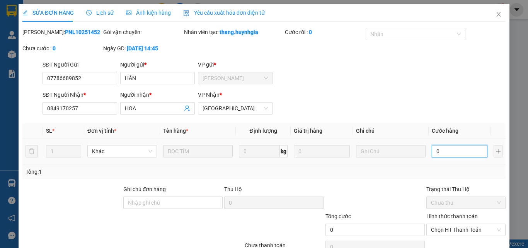
click at [458, 150] on input "0" at bounding box center [459, 151] width 56 height 12
type input "3"
type input "30"
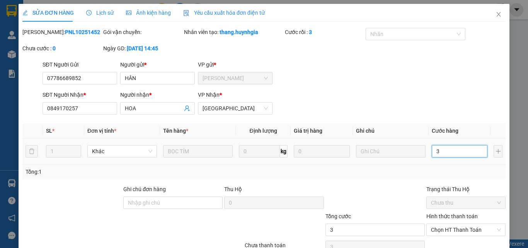
type input "30"
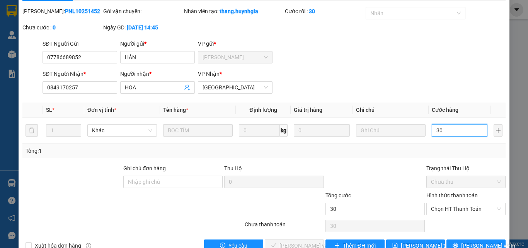
scroll to position [40, 0]
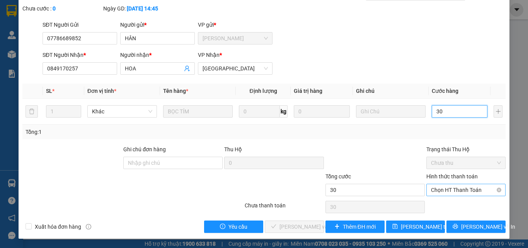
click at [451, 188] on span "Chọn HT Thanh Toán" at bounding box center [466, 190] width 70 height 12
type input "30"
type input "30.000"
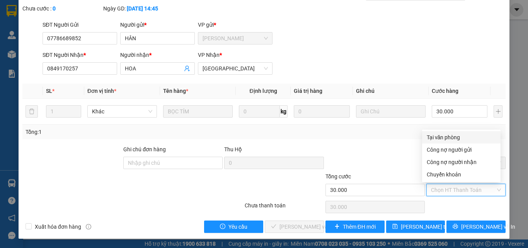
click at [449, 139] on div "Tại văn phòng" at bounding box center [460, 137] width 69 height 8
type input "0"
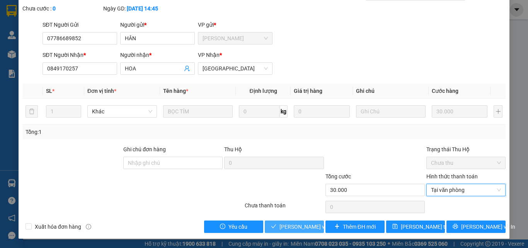
click at [288, 226] on span "[PERSON_NAME] và Giao hàng" at bounding box center [316, 226] width 74 height 8
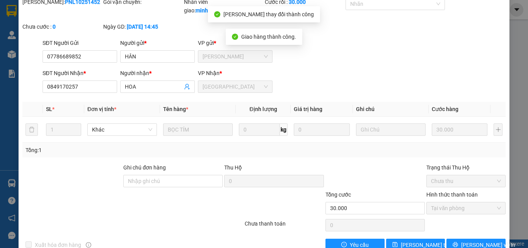
scroll to position [1, 0]
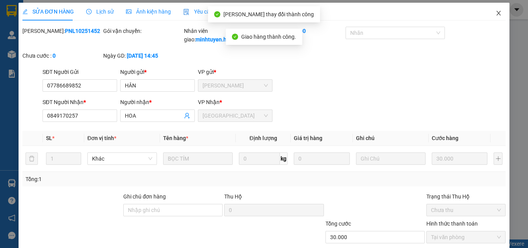
click at [495, 15] on icon "close" at bounding box center [498, 13] width 6 height 6
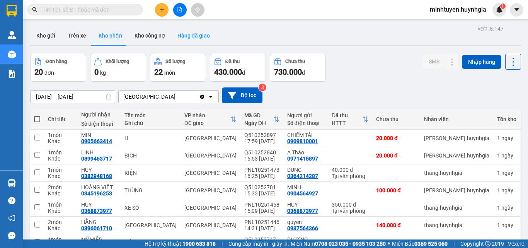
click at [176, 31] on button "Hàng đã giao" at bounding box center [193, 35] width 45 height 19
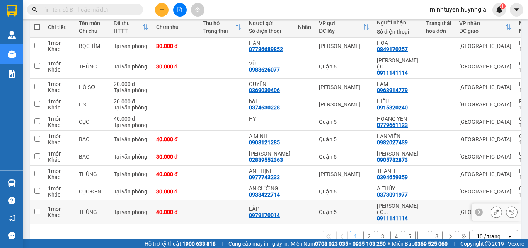
scroll to position [99, 0]
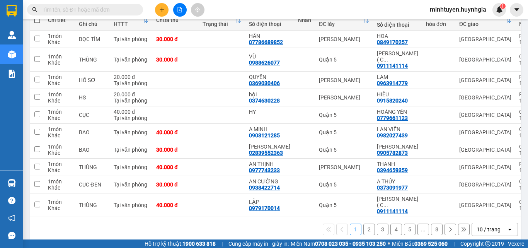
click at [363, 223] on button "2" at bounding box center [369, 229] width 12 height 12
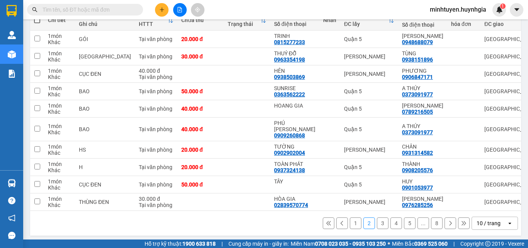
click at [378, 222] on button "3" at bounding box center [383, 223] width 12 height 12
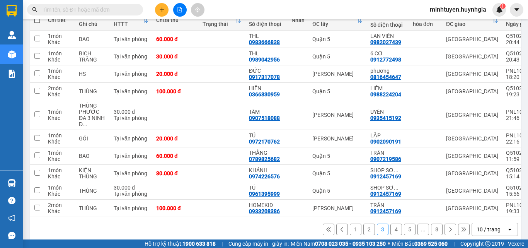
click at [349, 230] on button "1" at bounding box center [355, 229] width 12 height 12
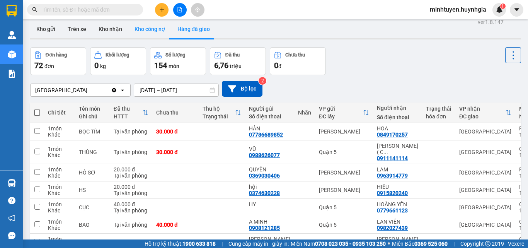
scroll to position [0, 0]
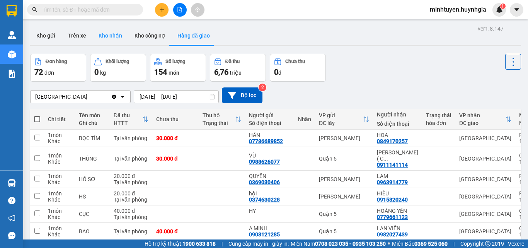
click at [115, 37] on button "Kho nhận" at bounding box center [110, 35] width 36 height 19
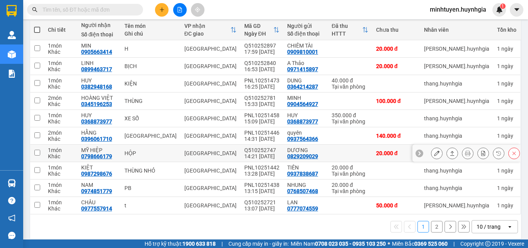
scroll to position [96, 0]
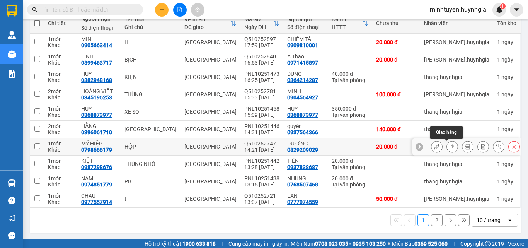
click at [449, 145] on icon at bounding box center [451, 146] width 5 height 5
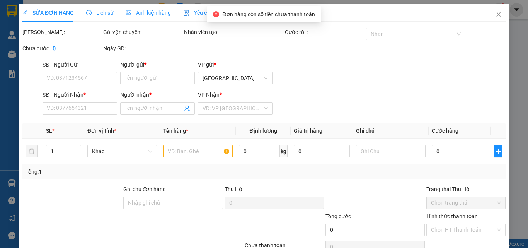
type input "0829209029"
type input "DƯƠNG"
type input "0798666179"
type input "MỸ HIỆP"
type input "20.000"
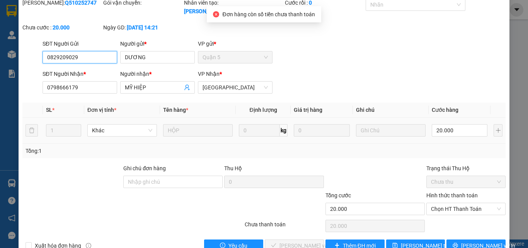
scroll to position [40, 0]
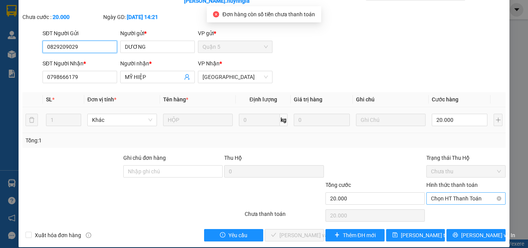
click at [434, 192] on span "Chọn HT Thanh Toán" at bounding box center [466, 198] width 70 height 12
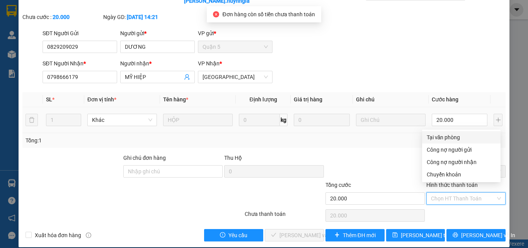
click at [442, 134] on div "Tại văn phòng" at bounding box center [460, 137] width 69 height 8
type input "0"
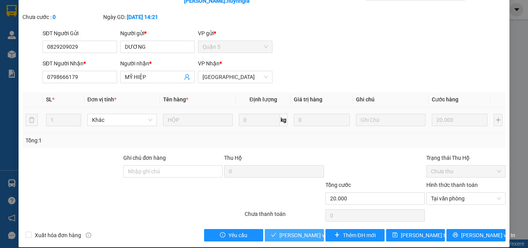
click at [290, 231] on span "[PERSON_NAME] và Giao hàng" at bounding box center [316, 235] width 74 height 8
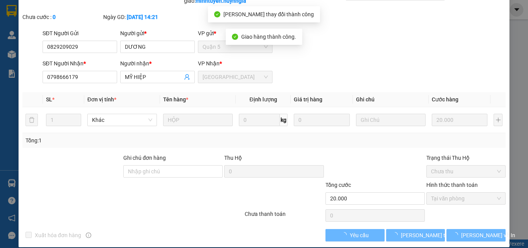
scroll to position [0, 0]
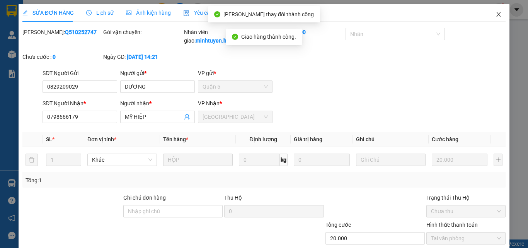
click at [495, 15] on icon "close" at bounding box center [498, 14] width 6 height 6
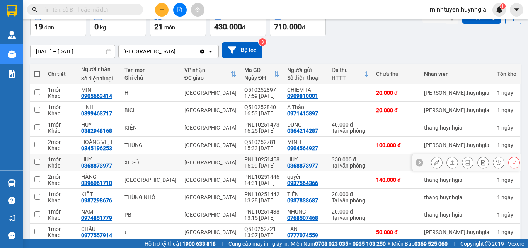
scroll to position [77, 0]
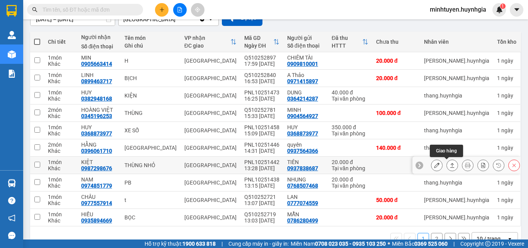
click at [446, 162] on button at bounding box center [451, 165] width 11 height 14
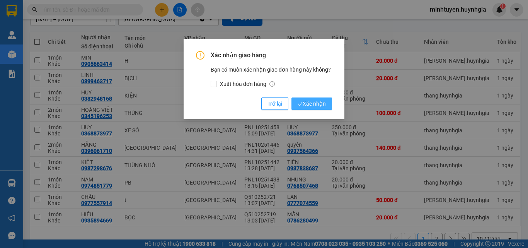
click at [321, 106] on span "Xác nhận" at bounding box center [311, 103] width 28 height 8
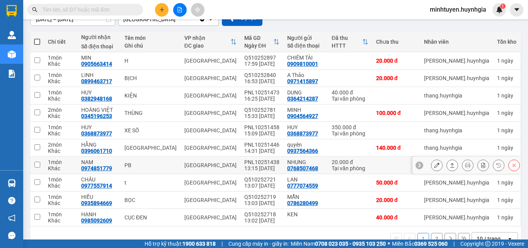
click at [449, 163] on icon at bounding box center [451, 164] width 5 height 5
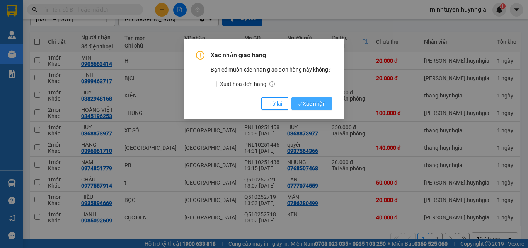
click at [327, 108] on button "Xác nhận" at bounding box center [311, 103] width 41 height 12
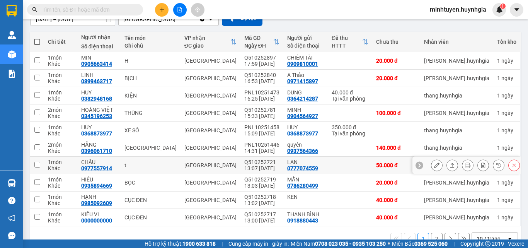
click at [449, 166] on icon at bounding box center [451, 164] width 5 height 5
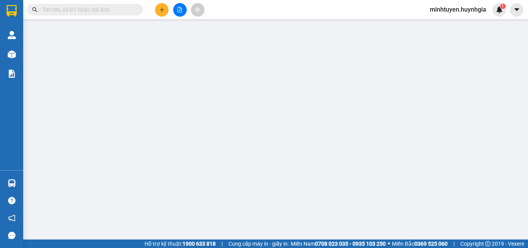
type input "0777074559"
type input "LAN"
type input "0977557914"
type input "CHÂU"
type input "50.000"
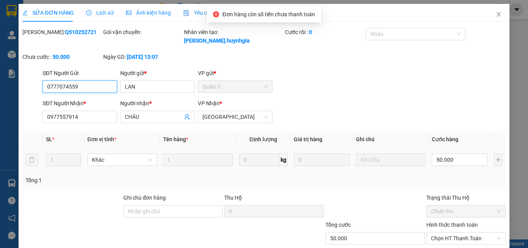
scroll to position [40, 0]
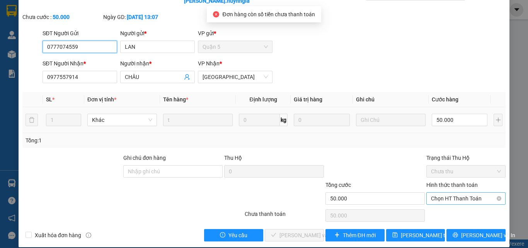
click at [450, 192] on span "Chọn HT Thanh Toán" at bounding box center [466, 198] width 70 height 12
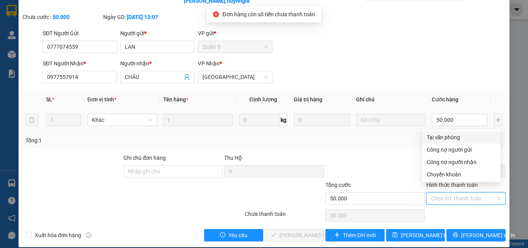
click at [438, 137] on div "Tại văn phòng" at bounding box center [460, 137] width 69 height 8
type input "0"
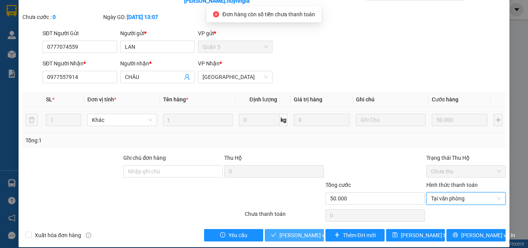
click at [301, 231] on span "[PERSON_NAME] và Giao hàng" at bounding box center [316, 235] width 74 height 8
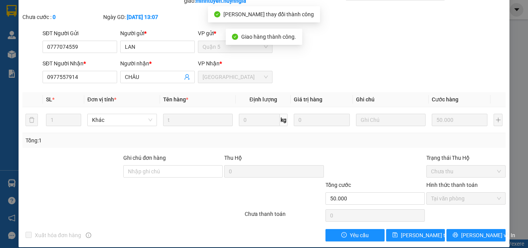
scroll to position [0, 0]
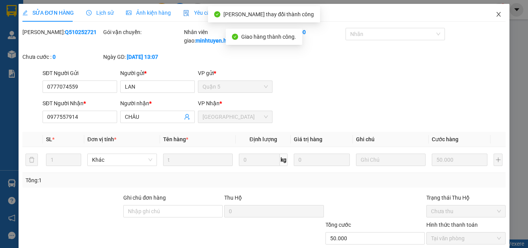
click at [496, 14] on icon "close" at bounding box center [498, 14] width 4 height 5
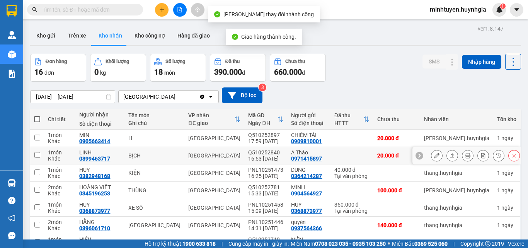
scroll to position [77, 0]
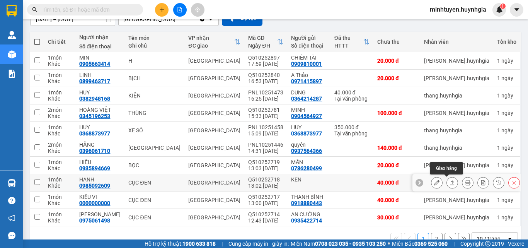
click at [446, 180] on button at bounding box center [451, 183] width 11 height 14
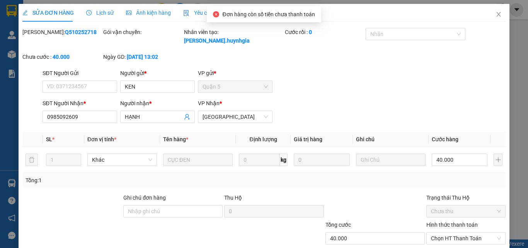
type input "KEN"
type input "0985092609"
type input "HẠNH"
type input "40.000"
click at [444, 232] on span "Chọn HT Thanh Toán" at bounding box center [466, 238] width 70 height 12
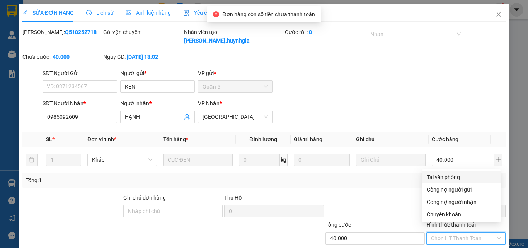
click at [444, 173] on div "Tại văn phòng" at bounding box center [460, 177] width 69 height 8
type input "0"
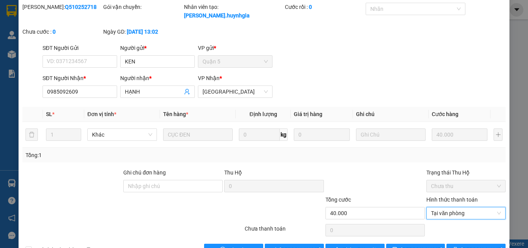
scroll to position [40, 0]
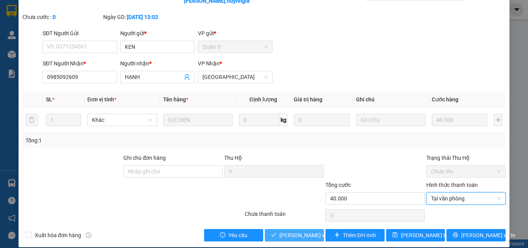
click at [295, 231] on span "[PERSON_NAME] và Giao hàng" at bounding box center [316, 235] width 74 height 8
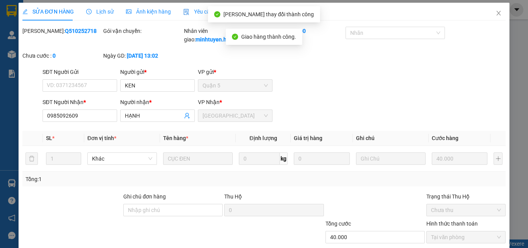
scroll to position [0, 0]
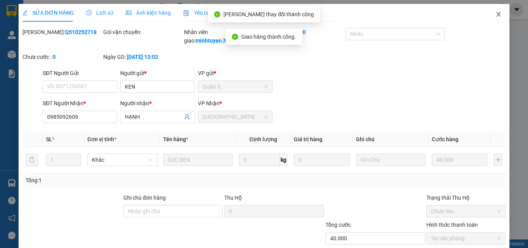
click at [488, 17] on span "Close" at bounding box center [498, 15] width 22 height 22
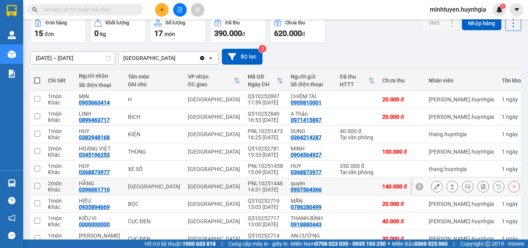
scroll to position [77, 0]
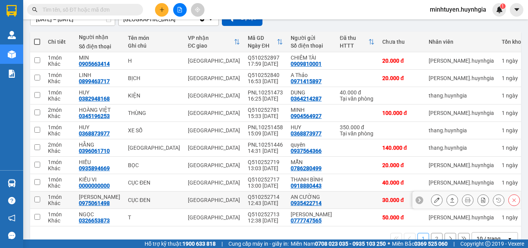
click at [450, 198] on icon at bounding box center [452, 199] width 4 height 5
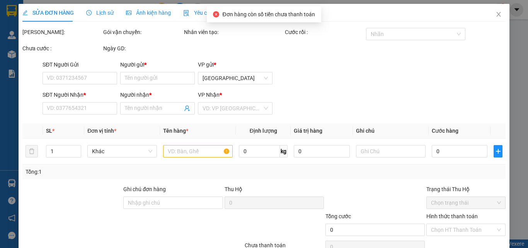
type input "0935422714"
type input "AN CƯỜNG"
type input "0975061498"
type input "[PERSON_NAME]"
type input "30.000"
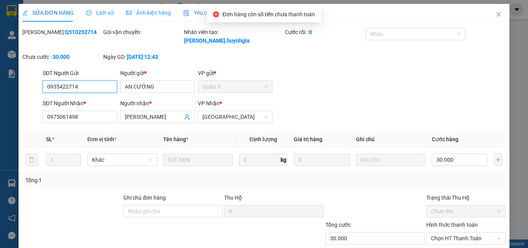
scroll to position [40, 0]
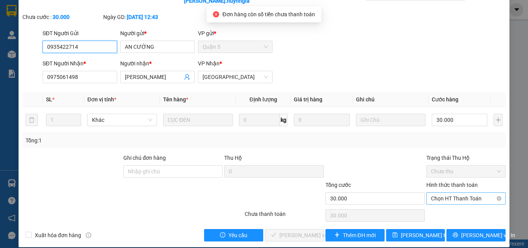
click at [437, 193] on span "Chọn HT Thanh Toán" at bounding box center [466, 198] width 70 height 12
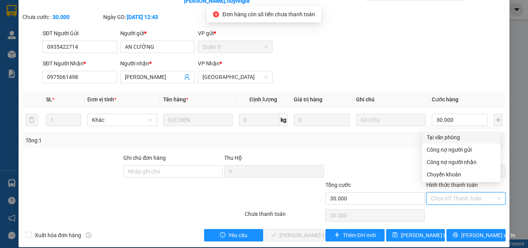
click at [441, 138] on div "Tại văn phòng" at bounding box center [460, 137] width 69 height 8
type input "0"
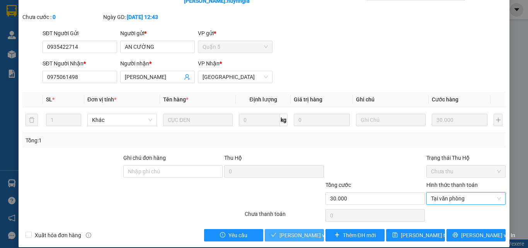
click at [292, 231] on span "[PERSON_NAME] và Giao hàng" at bounding box center [316, 235] width 74 height 8
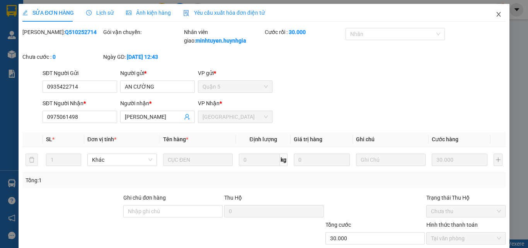
click at [495, 17] on icon "close" at bounding box center [498, 14] width 6 height 6
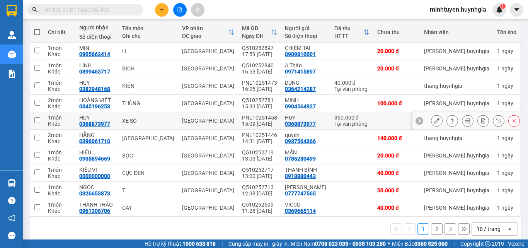
scroll to position [96, 0]
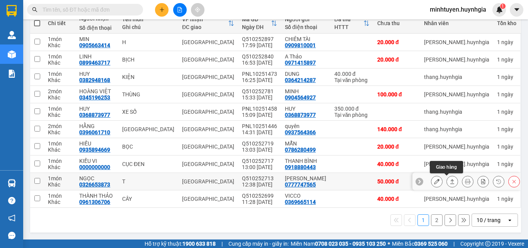
click at [449, 179] on icon at bounding box center [451, 180] width 5 height 5
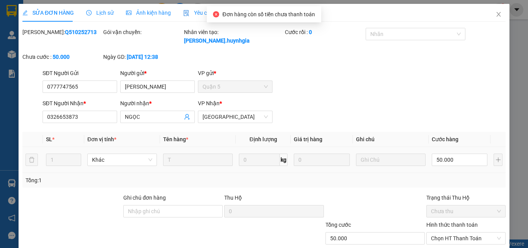
type input "0777747565"
type input "[PERSON_NAME]"
type input "0326653873"
type input "NGỌC"
type input "50.000"
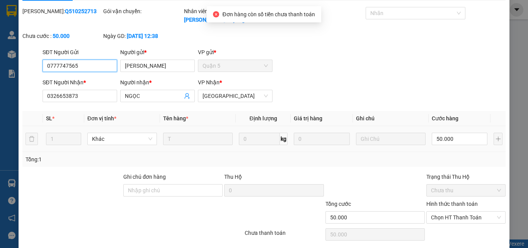
scroll to position [40, 0]
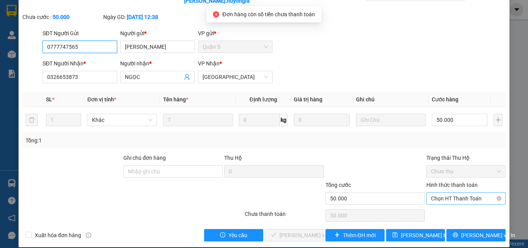
click at [437, 193] on span "Chọn HT Thanh Toán" at bounding box center [466, 198] width 70 height 12
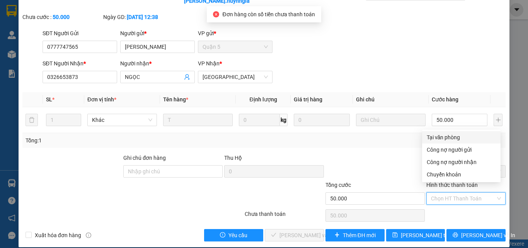
click at [435, 137] on div "Tại văn phòng" at bounding box center [460, 137] width 69 height 8
type input "0"
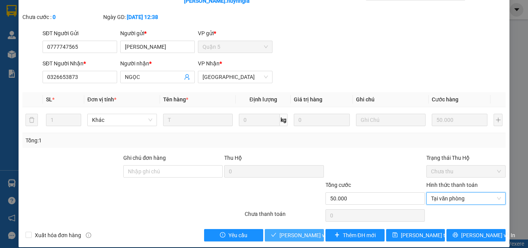
click at [285, 231] on span "[PERSON_NAME] và Giao hàng" at bounding box center [316, 235] width 74 height 8
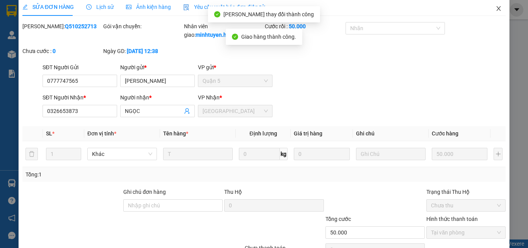
scroll to position [1, 0]
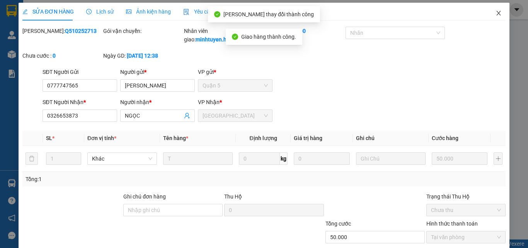
click at [495, 12] on icon "close" at bounding box center [498, 13] width 6 height 6
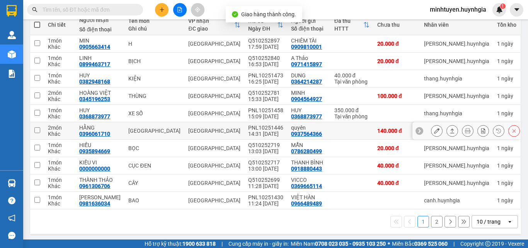
scroll to position [96, 0]
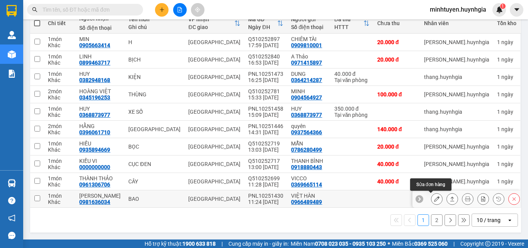
click at [434, 199] on icon at bounding box center [436, 198] width 5 height 5
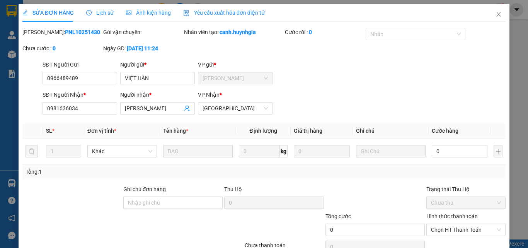
type input "0966489489"
type input "VIỆT HÀN"
type input "0981636034"
type input "MINH NGỌC"
click at [446, 149] on input "0" at bounding box center [459, 151] width 56 height 12
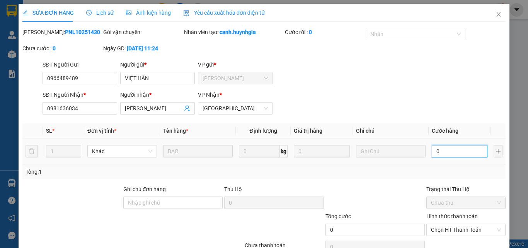
type input "7"
type input "0"
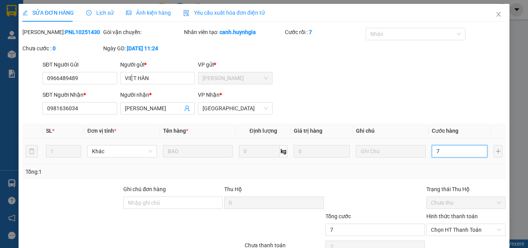
type input "0"
type input "4"
type input "0"
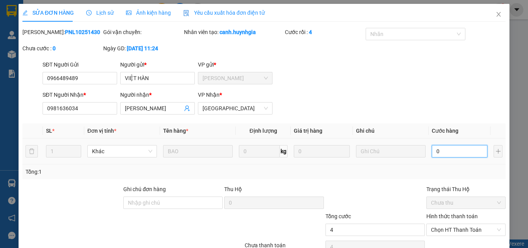
type input "0"
click at [442, 149] on input "0" at bounding box center [459, 151] width 56 height 12
click at [441, 149] on input "0" at bounding box center [459, 151] width 56 height 12
type input "4"
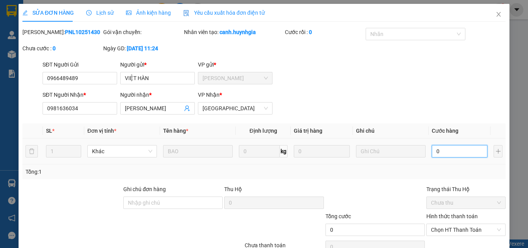
type input "4"
type input "40"
click at [445, 232] on span "Chọn HT Thanh Toán" at bounding box center [466, 230] width 70 height 12
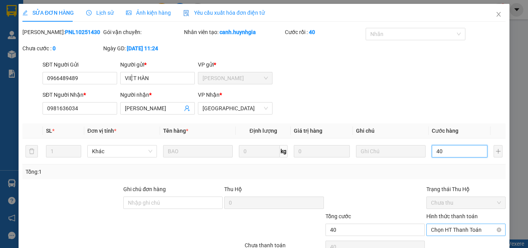
type input "40"
type input "40.000"
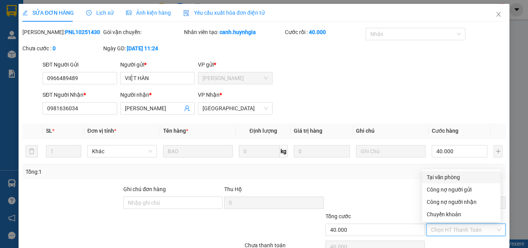
click at [441, 174] on div "Tại văn phòng" at bounding box center [460, 177] width 69 height 8
type input "0"
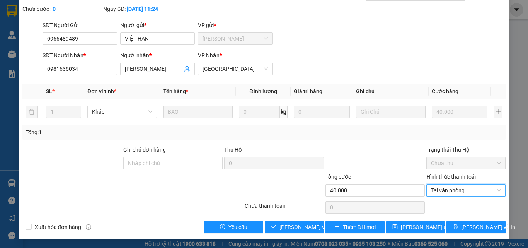
scroll to position [40, 0]
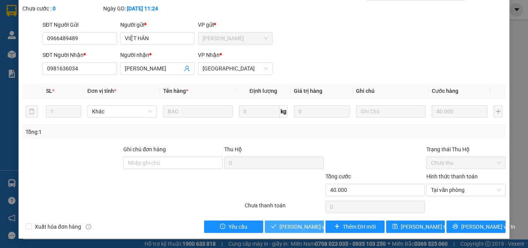
click at [302, 226] on span "[PERSON_NAME] và Giao hàng" at bounding box center [316, 226] width 74 height 8
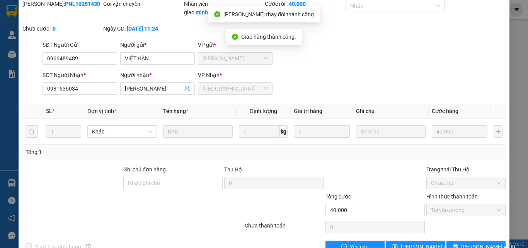
scroll to position [0, 0]
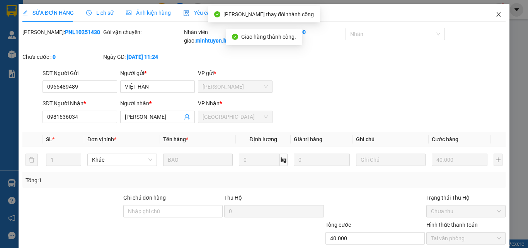
click at [495, 15] on icon "close" at bounding box center [498, 14] width 6 height 6
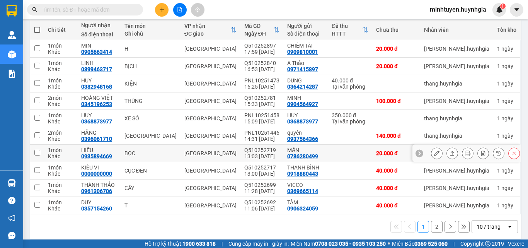
scroll to position [96, 0]
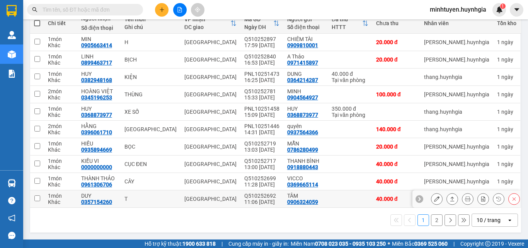
click at [449, 200] on icon at bounding box center [451, 198] width 5 height 5
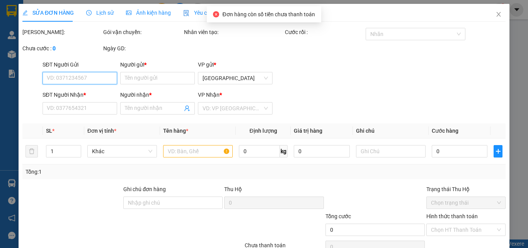
type input "0906324059"
type input "TÂM"
type input "0357154260"
type input "DUY"
type input "40.000"
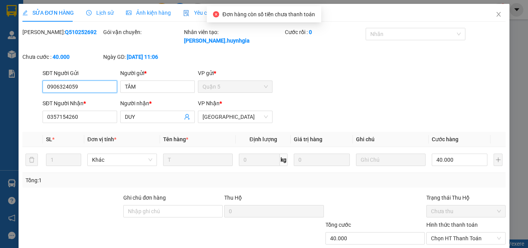
scroll to position [40, 0]
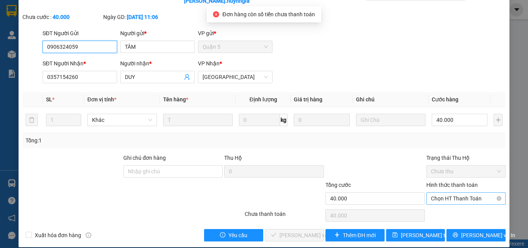
click at [451, 192] on span "Chọn HT Thanh Toán" at bounding box center [466, 198] width 70 height 12
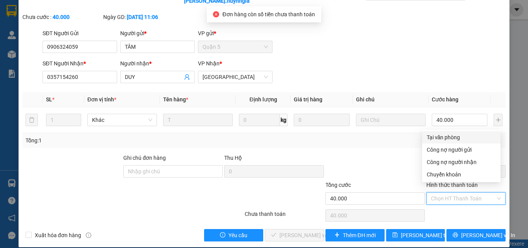
click at [450, 137] on div "Tại văn phòng" at bounding box center [460, 137] width 69 height 8
type input "0"
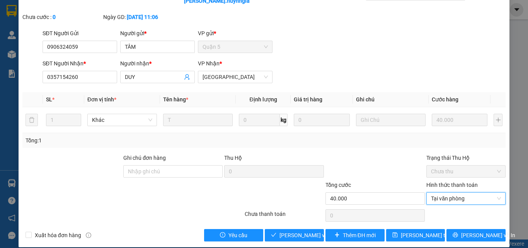
click at [298, 218] on div "Total Paid Fee 0 Total UnPaid Fee 40.000 Cash Collection Total Fee Mã ĐH: Q5102…" at bounding box center [263, 114] width 483 height 253
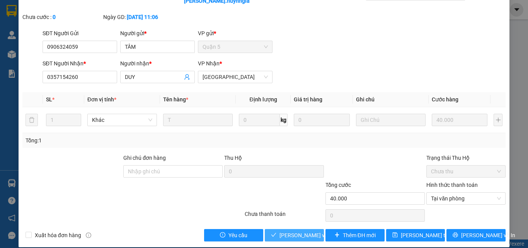
click at [305, 231] on span "[PERSON_NAME] và Giao hàng" at bounding box center [316, 235] width 74 height 8
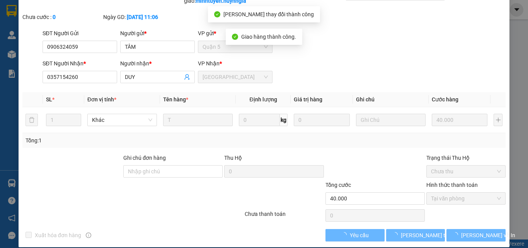
scroll to position [0, 0]
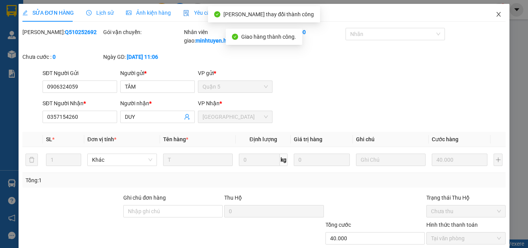
click at [495, 15] on icon "close" at bounding box center [498, 14] width 6 height 6
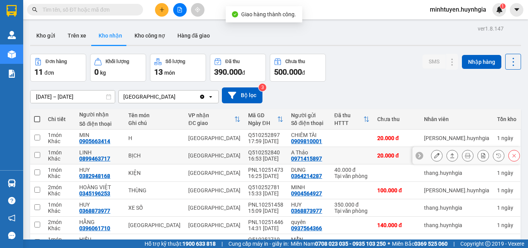
scroll to position [96, 0]
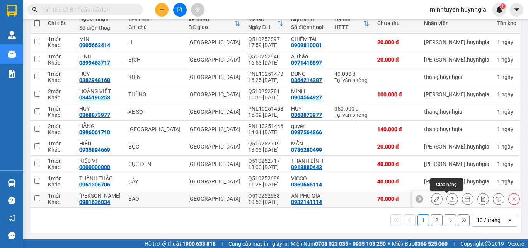
click at [446, 198] on button at bounding box center [451, 199] width 11 height 14
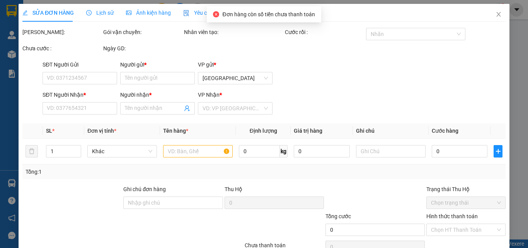
type input "0932141114"
type input "AN PHÚ GIA"
type input "0981636034"
type input "MINH NGỌC"
type input "70.000"
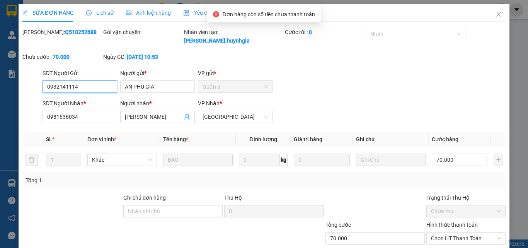
scroll to position [40, 0]
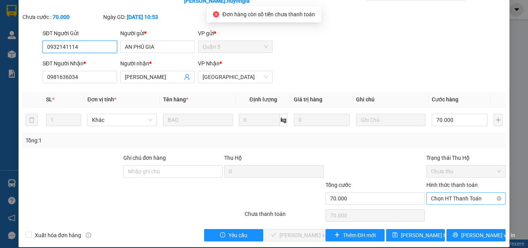
click at [450, 192] on span "Chọn HT Thanh Toán" at bounding box center [466, 198] width 70 height 12
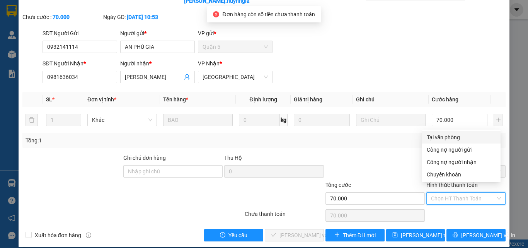
click at [445, 137] on div "Tại văn phòng" at bounding box center [460, 137] width 69 height 8
type input "0"
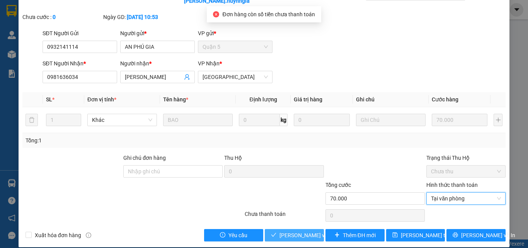
click at [289, 231] on button "[PERSON_NAME] và Giao hàng" at bounding box center [294, 235] width 59 height 12
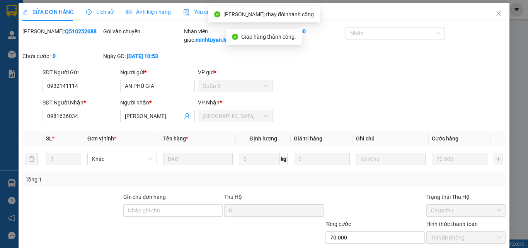
scroll to position [0, 0]
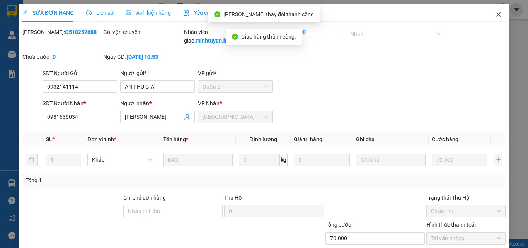
click at [495, 15] on icon "close" at bounding box center [498, 14] width 6 height 6
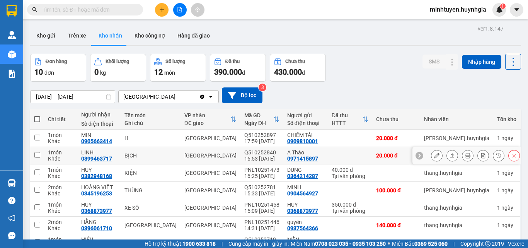
scroll to position [96, 0]
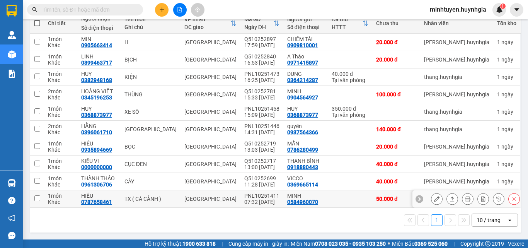
click at [449, 199] on icon at bounding box center [451, 198] width 5 height 5
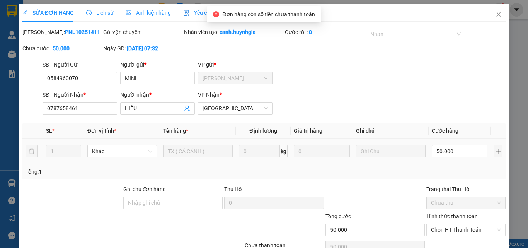
type input "0584960070"
type input "MINH"
type input "0787658461"
type input "HIẾU"
type input "50.000"
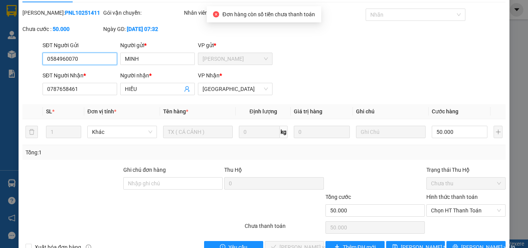
scroll to position [40, 0]
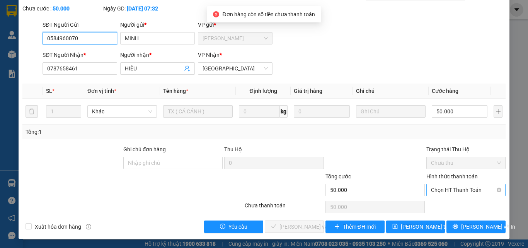
click at [450, 190] on span "Chọn HT Thanh Toán" at bounding box center [466, 190] width 70 height 12
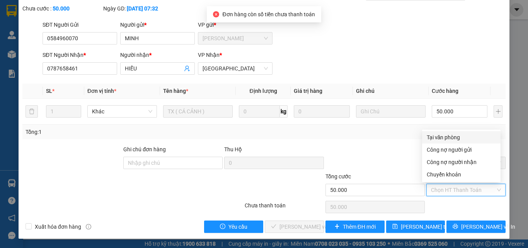
click at [441, 135] on div "Tại văn phòng" at bounding box center [460, 137] width 69 height 8
type input "0"
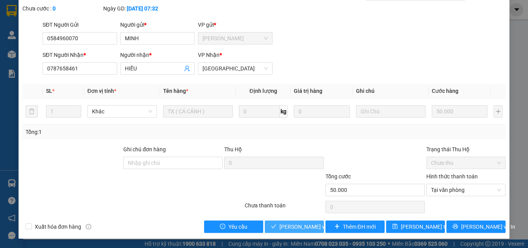
click at [301, 224] on span "[PERSON_NAME] và Giao hàng" at bounding box center [316, 226] width 74 height 8
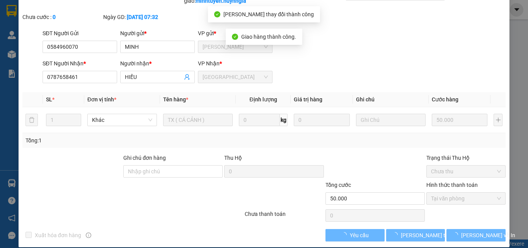
scroll to position [0, 0]
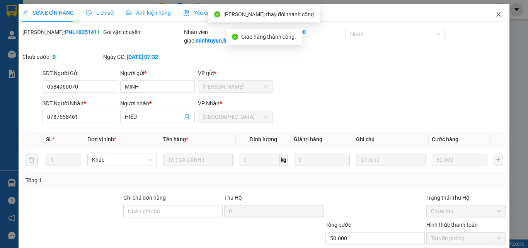
click at [495, 14] on icon "close" at bounding box center [498, 14] width 6 height 6
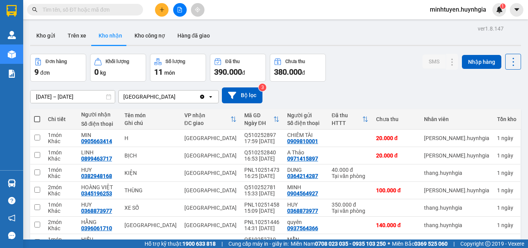
click at [455, 10] on span "minhtuyen.huynhgia" at bounding box center [457, 10] width 69 height 10
click at [445, 24] on span "Đăng xuất" at bounding box center [460, 24] width 53 height 8
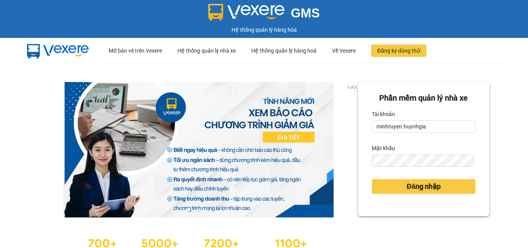
type input "chi.huynhgia"
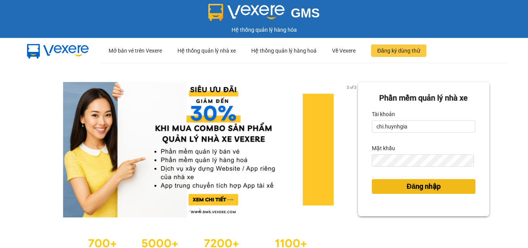
click at [432, 188] on span "Đăng nhập" at bounding box center [423, 186] width 34 height 11
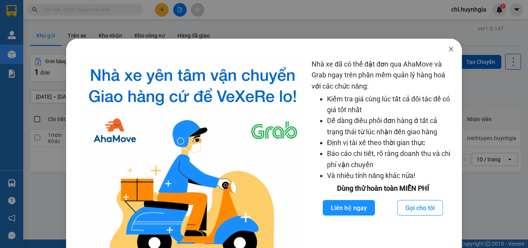
click at [448, 49] on icon "close" at bounding box center [451, 49] width 6 height 6
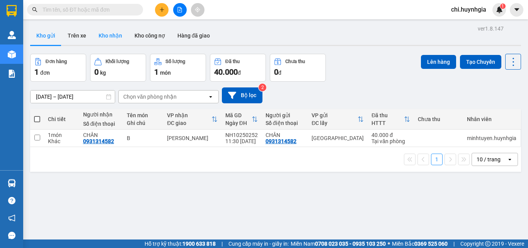
click at [117, 36] on button "Kho nhận" at bounding box center [110, 35] width 36 height 19
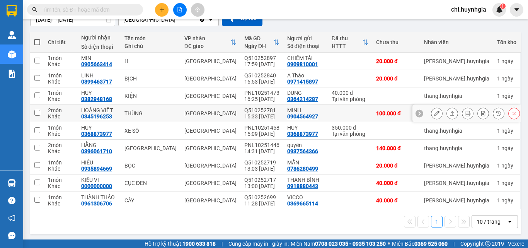
scroll to position [77, 0]
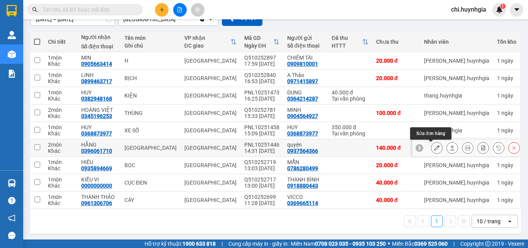
click at [434, 146] on icon at bounding box center [436, 147] width 5 height 5
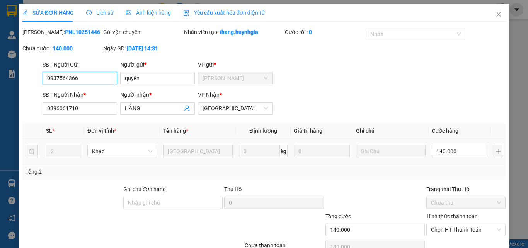
type input "0937564366"
type input "quyên"
type input "0396061710"
type input "HẰNG"
type input "140.000"
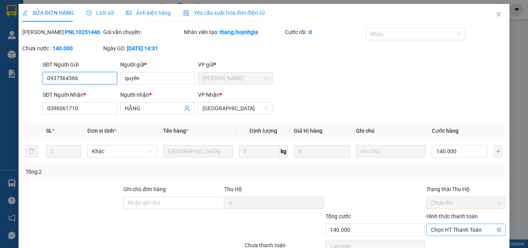
drag, startPoint x: 451, startPoint y: 229, endPoint x: 453, endPoint y: 225, distance: 4.3
click at [453, 227] on span "Chọn HT Thanh Toán" at bounding box center [466, 230] width 70 height 12
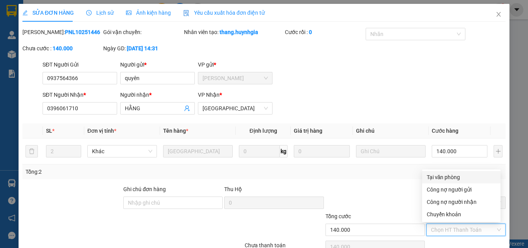
click at [442, 175] on div "Tại văn phòng" at bounding box center [460, 177] width 69 height 8
type input "0"
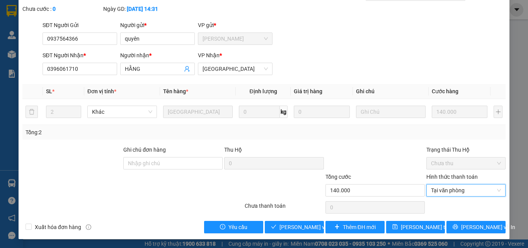
scroll to position [40, 0]
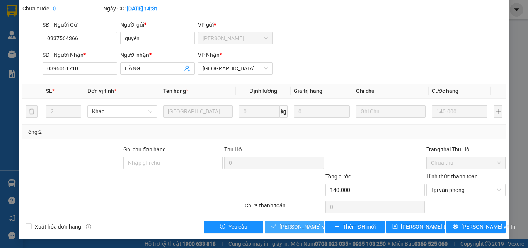
drag, startPoint x: 306, startPoint y: 228, endPoint x: 389, endPoint y: 216, distance: 83.6
click at [312, 227] on span "[PERSON_NAME] và Giao hàng" at bounding box center [316, 226] width 74 height 8
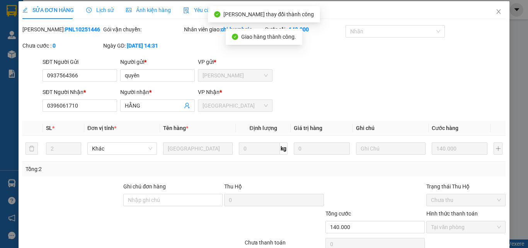
scroll to position [0, 0]
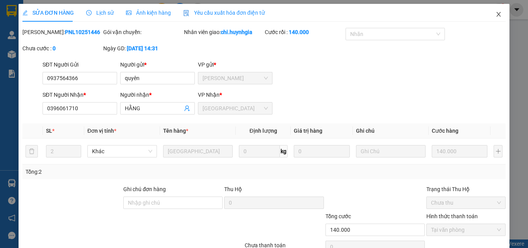
click at [496, 14] on icon "close" at bounding box center [498, 14] width 4 height 5
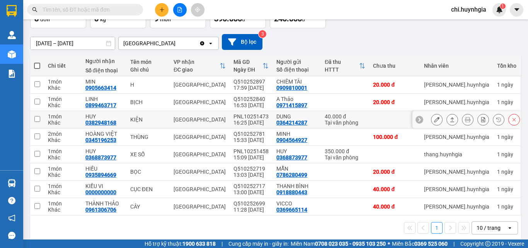
scroll to position [61, 0]
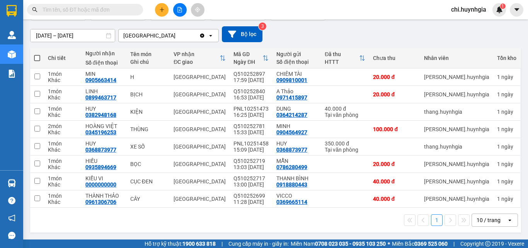
click at [468, 12] on span "chi.huynhgia" at bounding box center [467, 10] width 47 height 10
click at [470, 27] on span "Đăng xuất" at bounding box center [472, 24] width 32 height 8
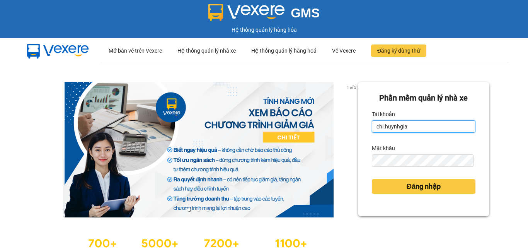
drag, startPoint x: 445, startPoint y: 125, endPoint x: 445, endPoint y: 129, distance: 4.3
click at [446, 127] on input "chi.huynhgia" at bounding box center [422, 126] width 103 height 12
type input "minhtuyen.huynhgia"
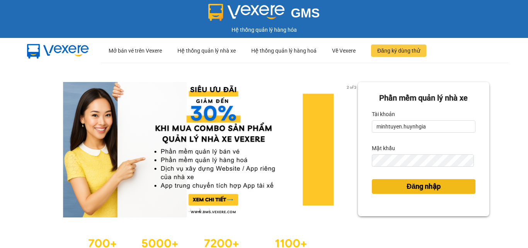
drag, startPoint x: 426, startPoint y: 189, endPoint x: 448, endPoint y: 181, distance: 23.7
click at [427, 188] on span "Đăng nhập" at bounding box center [423, 186] width 34 height 11
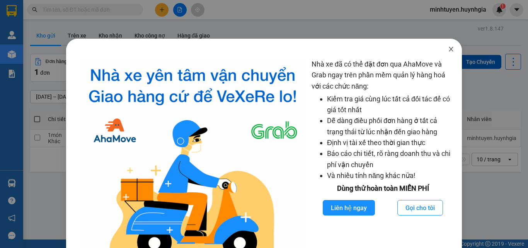
click at [448, 49] on icon "close" at bounding box center [451, 49] width 6 height 6
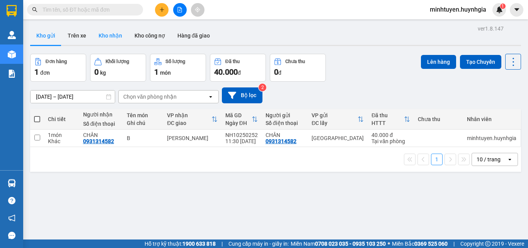
click at [117, 34] on button "Kho nhận" at bounding box center [110, 35] width 36 height 19
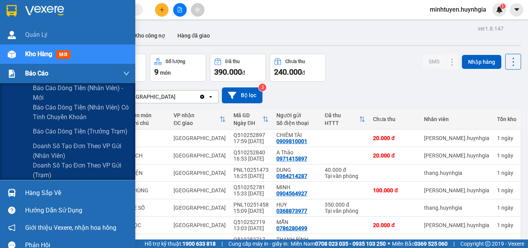
drag, startPoint x: 44, startPoint y: 74, endPoint x: 60, endPoint y: 83, distance: 19.2
click at [44, 74] on span "Báo cáo" at bounding box center [36, 73] width 23 height 10
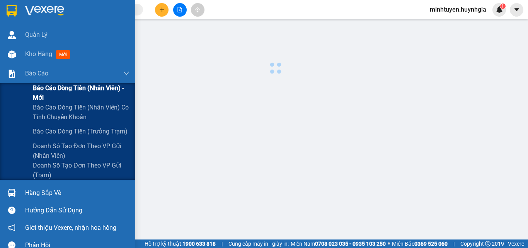
drag, startPoint x: 61, startPoint y: 85, endPoint x: 66, endPoint y: 85, distance: 5.4
click at [61, 85] on span "Báo cáo dòng tiền (nhân viên) - mới" at bounding box center [81, 92] width 97 height 19
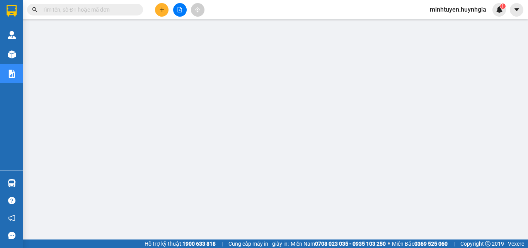
click at [165, 10] on button at bounding box center [162, 10] width 14 height 14
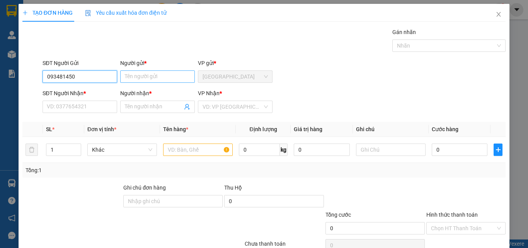
type input "0934814507"
click at [59, 91] on div "0934814507 - MINH" at bounding box center [79, 92] width 64 height 8
type input "MINH"
type input "0919652030"
type input "Diễm"
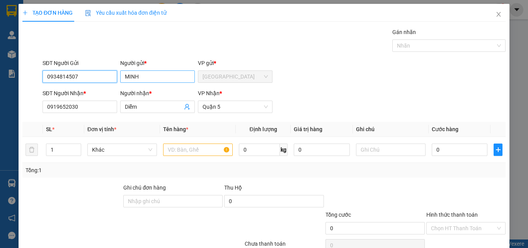
type input "0934814507"
click at [142, 75] on input "MINH" at bounding box center [157, 76] width 75 height 12
drag, startPoint x: 142, startPoint y: 75, endPoint x: 138, endPoint y: 76, distance: 4.9
click at [142, 75] on input "MINH" at bounding box center [157, 76] width 75 height 12
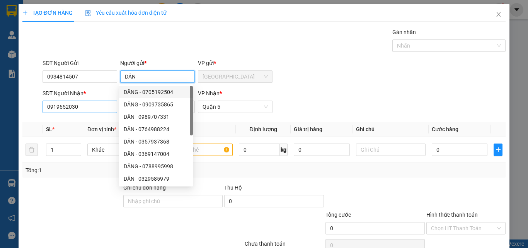
type input "DÂN"
click at [93, 106] on input "0919652030" at bounding box center [79, 106] width 75 height 12
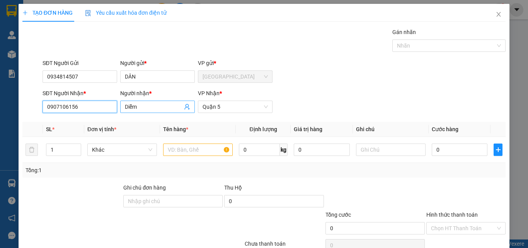
type input "0907106156"
click at [154, 107] on input "Diễm" at bounding box center [154, 106] width 58 height 8
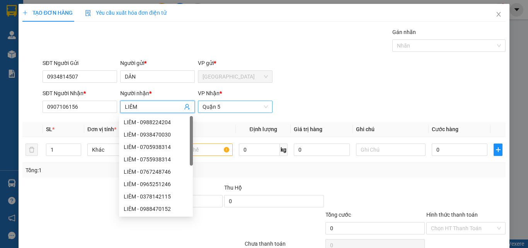
click at [231, 107] on span "Quận 5" at bounding box center [234, 107] width 65 height 12
type input "LIÊM"
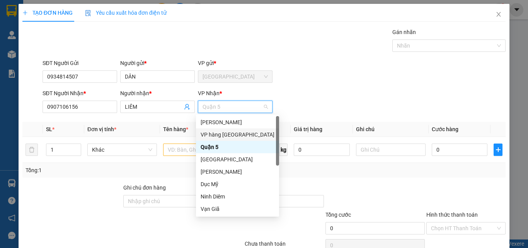
click at [79, 176] on div "Tổng: 1" at bounding box center [263, 170] width 483 height 15
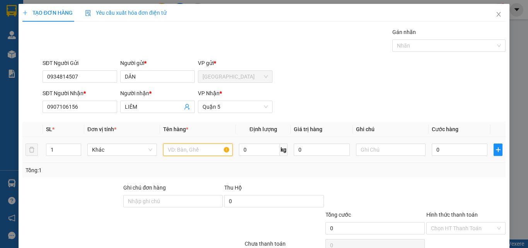
click at [187, 149] on input "text" at bounding box center [198, 149] width 70 height 12
type input "SỤP"
click at [443, 149] on input "0" at bounding box center [459, 149] width 56 height 12
type input "8"
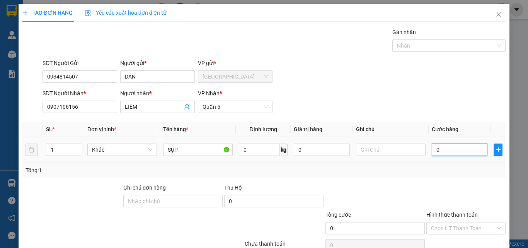
type input "8"
type input "80"
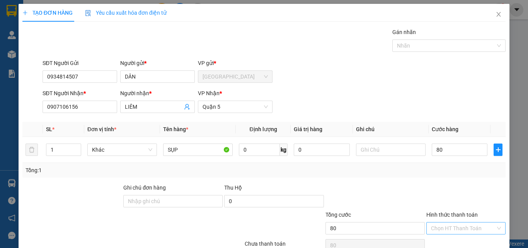
click at [475, 225] on input "Hình thức thanh toán" at bounding box center [463, 228] width 64 height 12
type input "80.000"
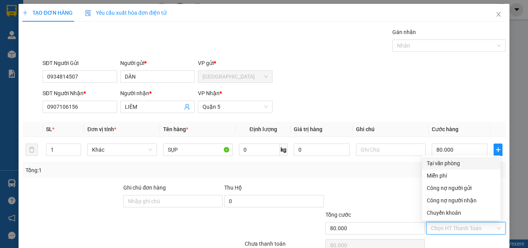
click at [443, 163] on div "Tại văn phòng" at bounding box center [460, 163] width 69 height 8
type input "0"
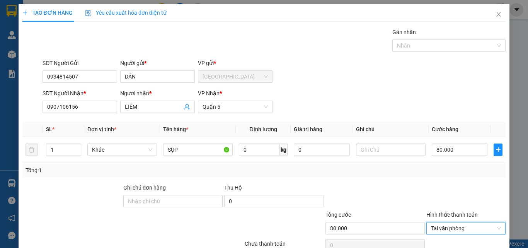
scroll to position [38, 0]
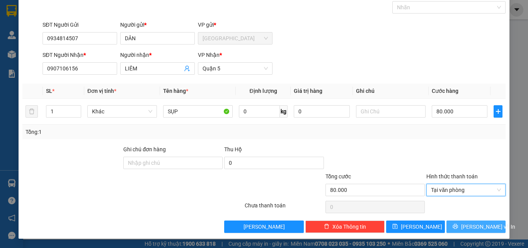
click at [468, 224] on span "[PERSON_NAME] và In" at bounding box center [488, 226] width 54 height 8
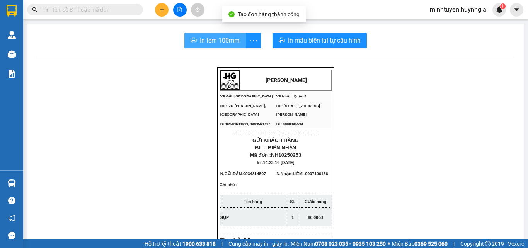
click at [234, 46] on button "In tem 100mm" at bounding box center [214, 40] width 61 height 15
click at [215, 35] on button "In tem 100mm" at bounding box center [214, 40] width 61 height 15
click at [222, 42] on span "In tem 100mm" at bounding box center [220, 41] width 40 height 10
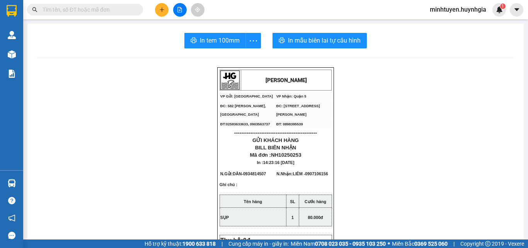
click at [162, 4] on button at bounding box center [162, 10] width 14 height 14
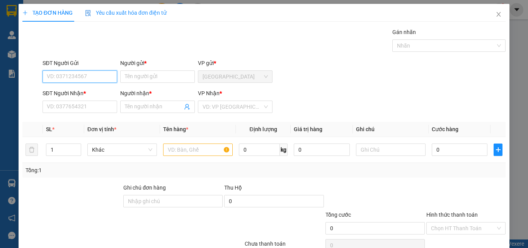
type input "0"
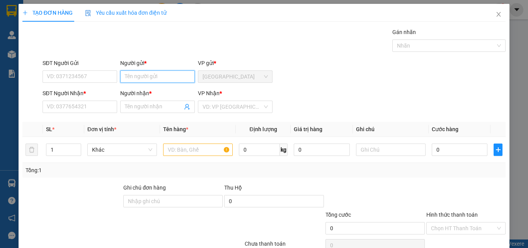
click at [172, 73] on input "Người gửi *" at bounding box center [157, 76] width 75 height 12
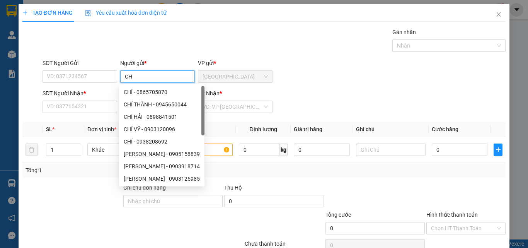
type input "C"
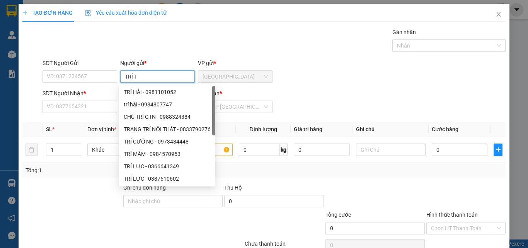
type input "TRÍ TH"
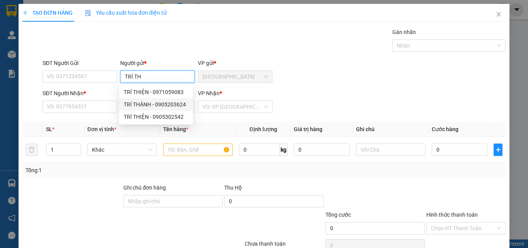
click at [173, 99] on div "TRÍ THÀNH - 0905203624" at bounding box center [156, 104] width 74 height 12
type input "0905203624"
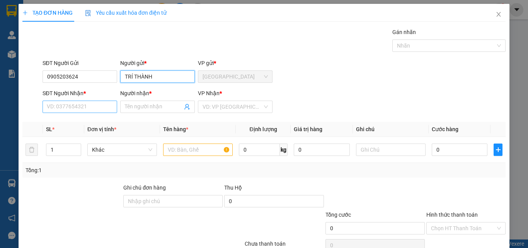
type input "TRÍ THÀNH"
click at [88, 109] on input "SĐT Người Nhận *" at bounding box center [79, 106] width 75 height 12
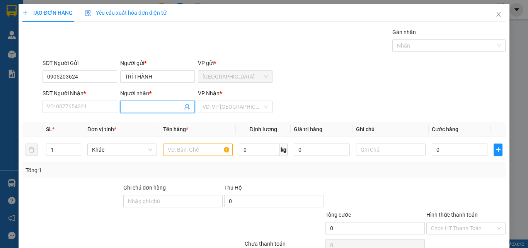
click at [158, 108] on input "Người nhận *" at bounding box center [154, 106] width 58 height 8
type input "THOA V"
click at [166, 122] on div "Thoa Vệ - 0907248009" at bounding box center [156, 122] width 64 height 8
type input "0907248009"
type input "Thoa Vệ"
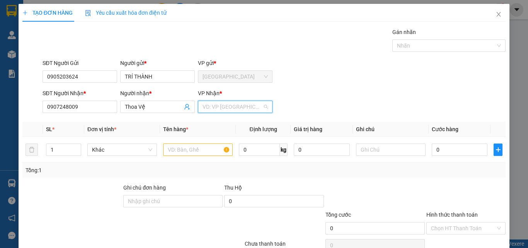
click at [236, 108] on input "search" at bounding box center [232, 107] width 60 height 12
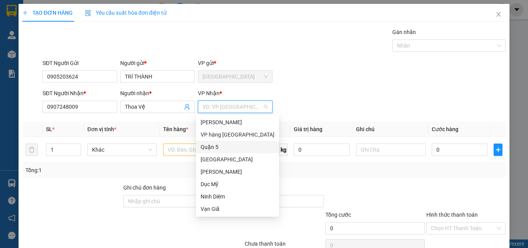
click at [224, 146] on div "Quận 5" at bounding box center [237, 146] width 74 height 8
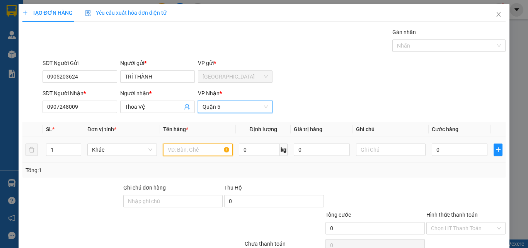
click at [182, 149] on input "text" at bounding box center [198, 149] width 70 height 12
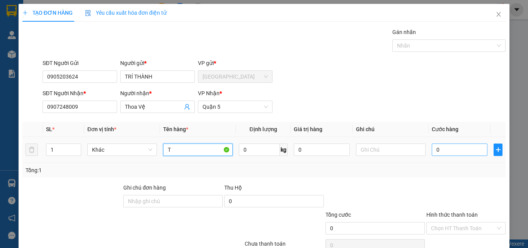
type input "T"
click at [455, 151] on input "0" at bounding box center [459, 149] width 56 height 12
type input "3"
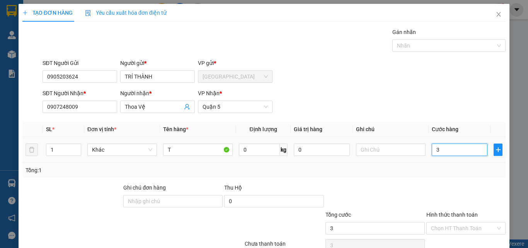
type input "30"
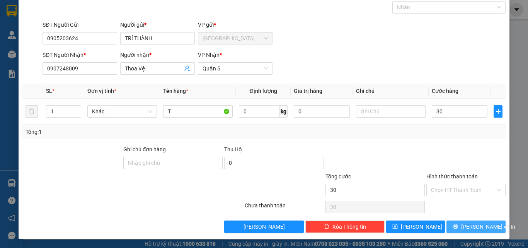
type input "30.000"
click at [470, 222] on span "[PERSON_NAME] và In" at bounding box center [488, 226] width 54 height 8
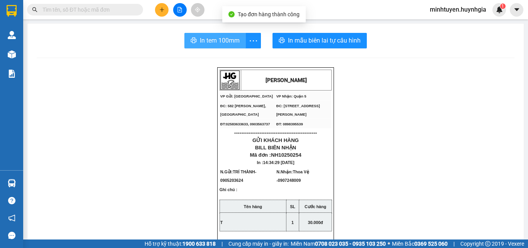
click at [232, 44] on span "In tem 100mm" at bounding box center [220, 41] width 40 height 10
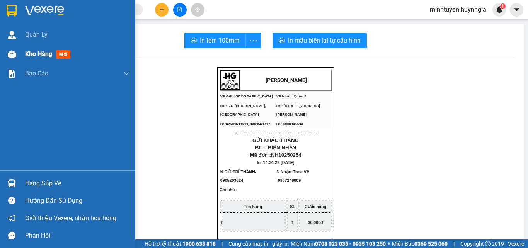
click at [39, 55] on span "Kho hàng" at bounding box center [38, 53] width 27 height 7
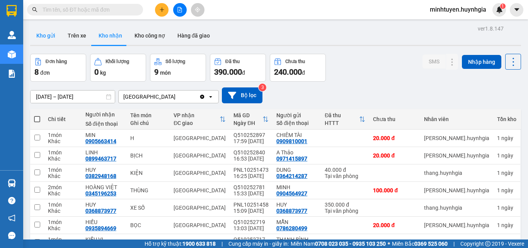
click at [44, 33] on button "Kho gửi" at bounding box center [45, 35] width 31 height 19
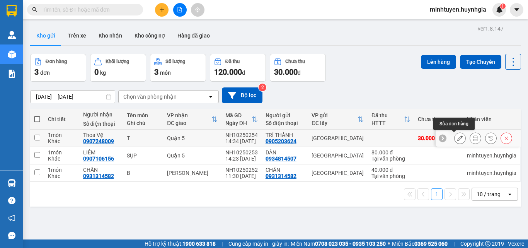
click at [457, 138] on icon at bounding box center [459, 137] width 5 height 5
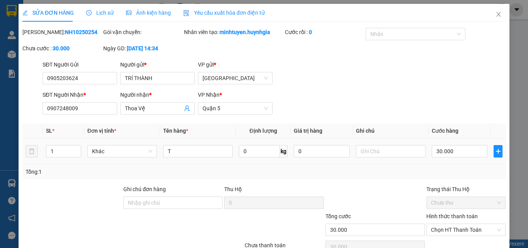
type input "0905203624"
type input "TRÍ THÀNH"
type input "0907248009"
type input "Thoa Vệ"
type input "30.000"
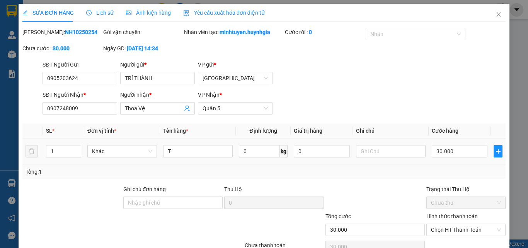
type input "30.000"
click at [450, 151] on input "30.000" at bounding box center [459, 151] width 56 height 12
type input "5"
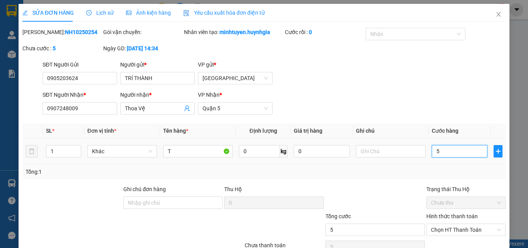
type input "50"
click at [460, 148] on input "50" at bounding box center [459, 151] width 56 height 12
type input "5"
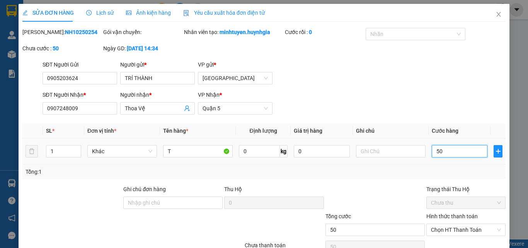
type input "5"
type input "0"
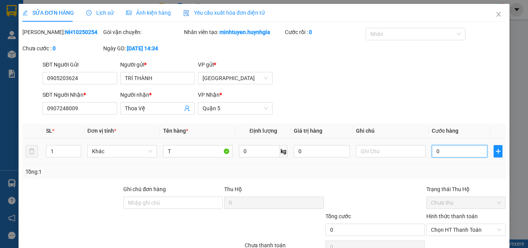
click at [452, 155] on input "0" at bounding box center [459, 151] width 56 height 12
type input "3"
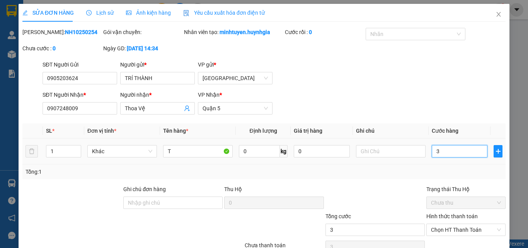
type input "30"
click at [495, 12] on icon "close" at bounding box center [498, 14] width 6 height 6
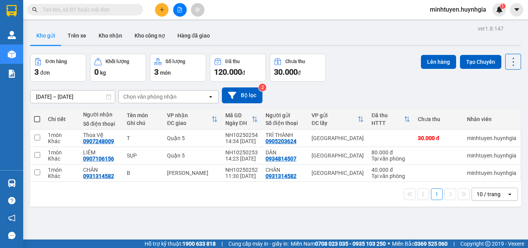
click at [168, 11] on button at bounding box center [162, 10] width 14 height 14
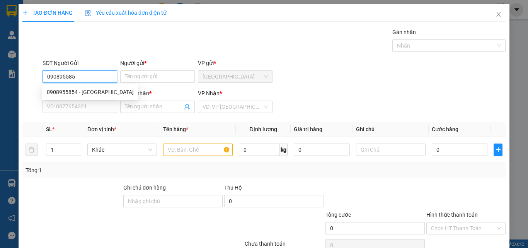
type input "0908955854"
click at [97, 89] on div "0908955854 - THẨM MỸ NH" at bounding box center [90, 92] width 87 height 8
type input "THẨM MỸ NH"
type input "0947363839"
type input "LAB VIỆT MỸ"
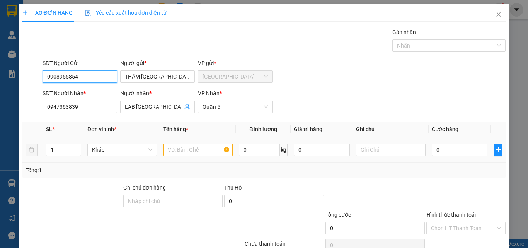
type input "0908955854"
click at [179, 148] on input "text" at bounding box center [198, 149] width 70 height 12
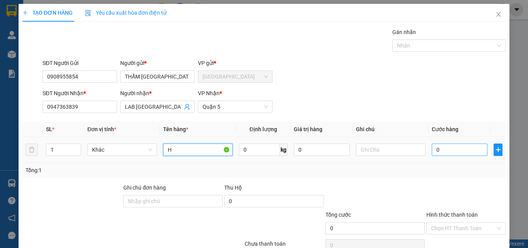
type input "H"
click at [448, 152] on input "0" at bounding box center [459, 149] width 56 height 12
type input "2"
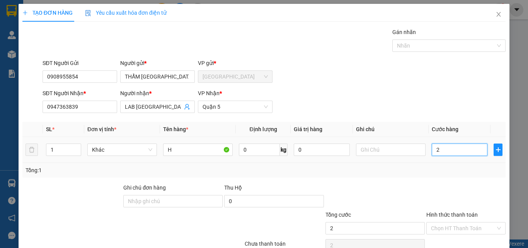
type input "20"
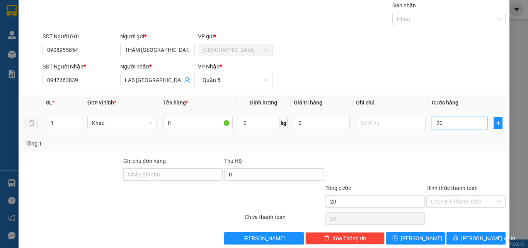
scroll to position [38, 0]
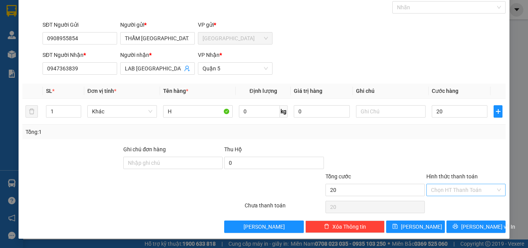
click at [451, 190] on input "Hình thức thanh toán" at bounding box center [463, 190] width 64 height 12
type input "20.000"
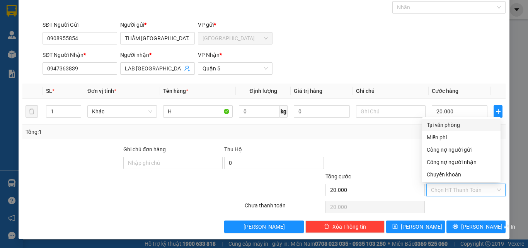
click at [444, 127] on div "Tại văn phòng" at bounding box center [460, 124] width 69 height 8
type input "0"
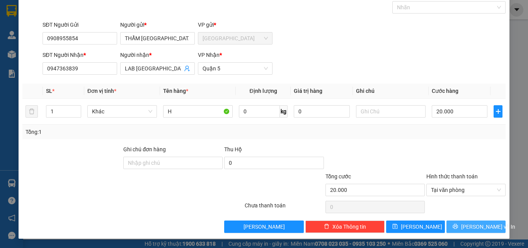
click at [470, 224] on span "[PERSON_NAME] và In" at bounding box center [488, 226] width 54 height 8
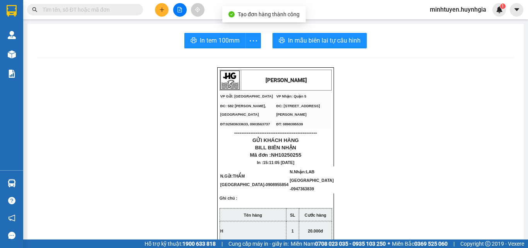
click at [225, 43] on span "In tem 100mm" at bounding box center [220, 41] width 40 height 10
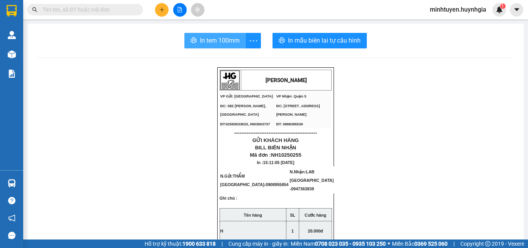
click at [231, 45] on span "In tem 100mm" at bounding box center [220, 41] width 40 height 10
click at [158, 14] on button at bounding box center [162, 10] width 14 height 14
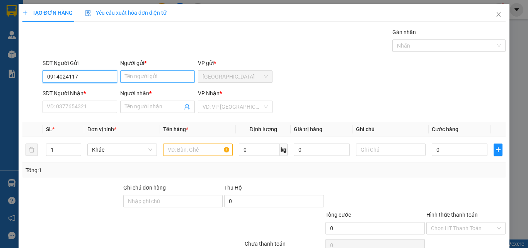
type input "0914024117"
click at [159, 79] on input "Người gửi *" at bounding box center [157, 76] width 75 height 12
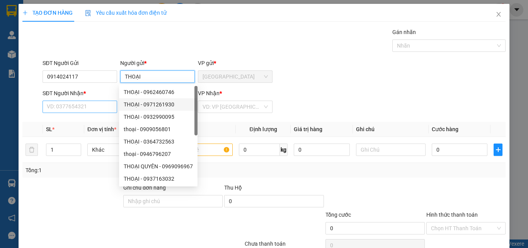
type input "THOẠI"
click at [100, 108] on input "SĐT Người Nhận *" at bounding box center [79, 106] width 75 height 12
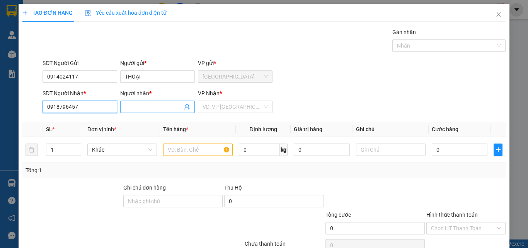
type input "0918796457"
click at [133, 110] on input "Người nhận *" at bounding box center [154, 106] width 58 height 8
type input "N"
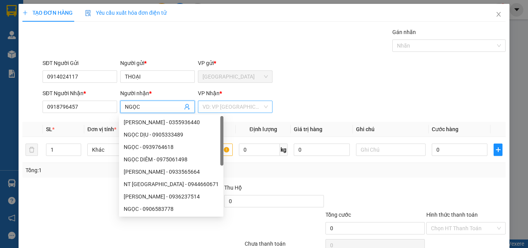
type input "NGỌC"
click at [212, 108] on input "search" at bounding box center [232, 107] width 60 height 12
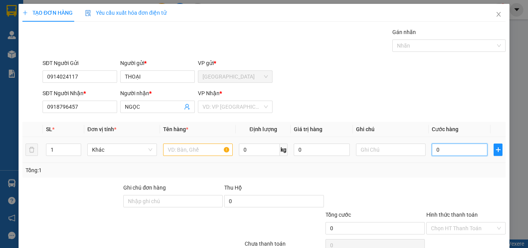
click at [439, 146] on input "0" at bounding box center [459, 149] width 56 height 12
type input "4"
type input "40"
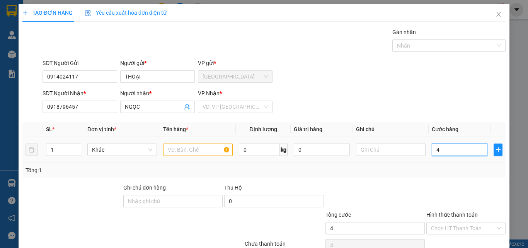
type input "40"
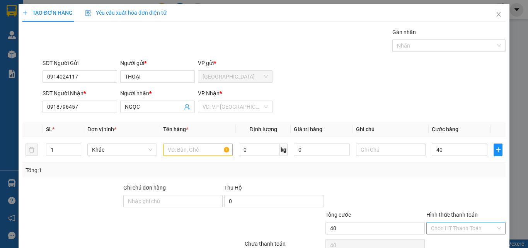
click at [451, 227] on input "Hình thức thanh toán" at bounding box center [463, 228] width 64 height 12
type input "40.000"
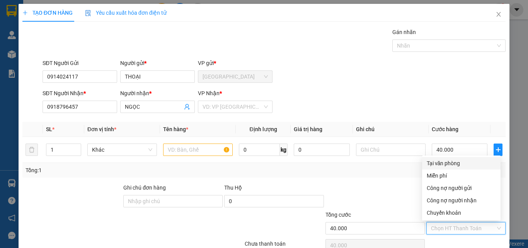
click at [458, 164] on div "Tại văn phòng" at bounding box center [460, 163] width 69 height 8
type input "0"
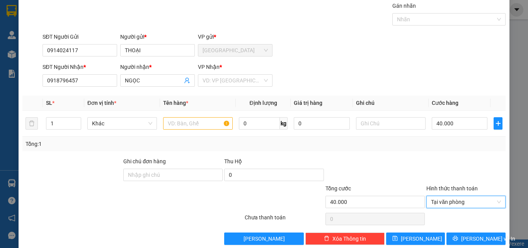
scroll to position [38, 0]
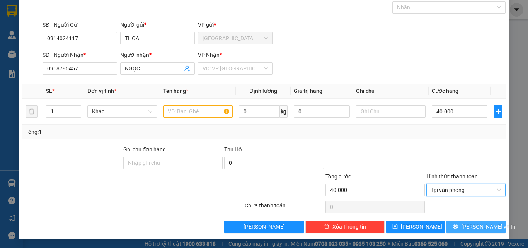
click at [459, 223] on button "[PERSON_NAME] và In" at bounding box center [475, 226] width 59 height 12
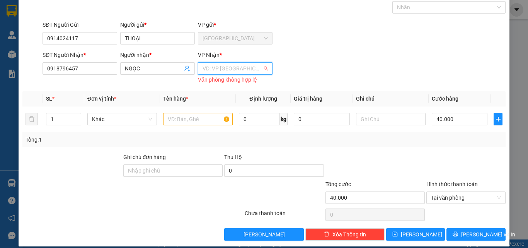
click at [251, 69] on input "search" at bounding box center [232, 69] width 60 height 12
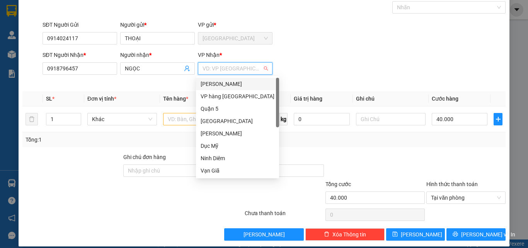
click at [223, 82] on div "[PERSON_NAME]" at bounding box center [237, 84] width 74 height 8
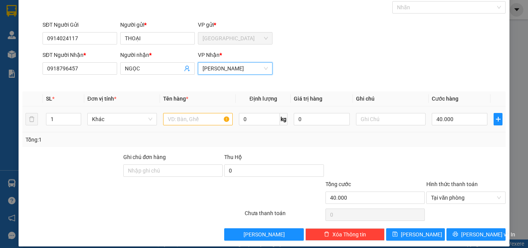
click at [178, 117] on div at bounding box center [198, 118] width 70 height 15
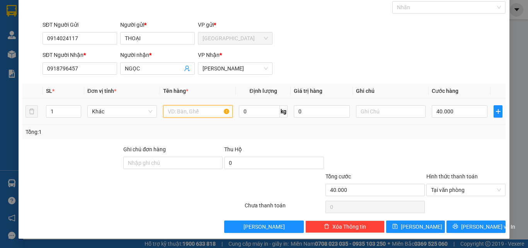
click at [188, 111] on input "text" at bounding box center [198, 111] width 70 height 12
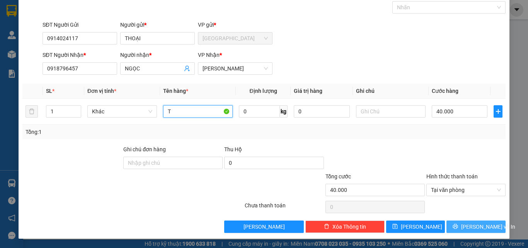
type input "T"
click at [466, 222] on span "[PERSON_NAME] và In" at bounding box center [488, 226] width 54 height 8
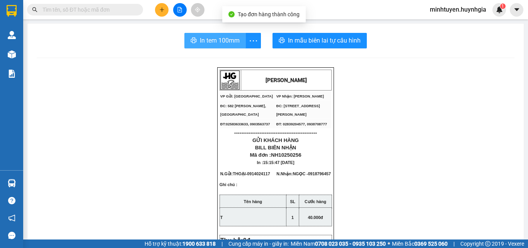
click at [213, 44] on span "In tem 100mm" at bounding box center [220, 41] width 40 height 10
click at [211, 39] on span "In tem 100mm" at bounding box center [220, 41] width 40 height 10
click at [224, 39] on span "In tem 100mm" at bounding box center [220, 41] width 40 height 10
